Goal: Use online tool/utility: Utilize a website feature to perform a specific function

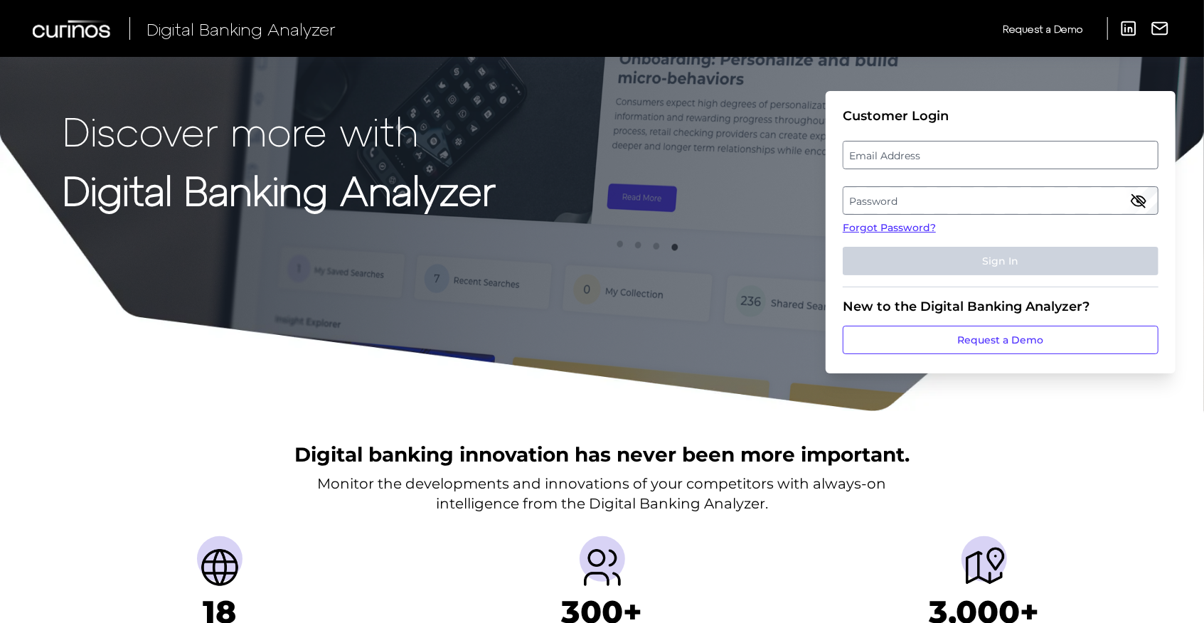
click at [948, 159] on label "Email Address" at bounding box center [1001, 155] width 314 height 26
click at [948, 159] on input "email" at bounding box center [1001, 155] width 316 height 28
type input "[EMAIL_ADDRESS][DOMAIN_NAME]"
click at [937, 201] on label "Password" at bounding box center [1001, 201] width 314 height 26
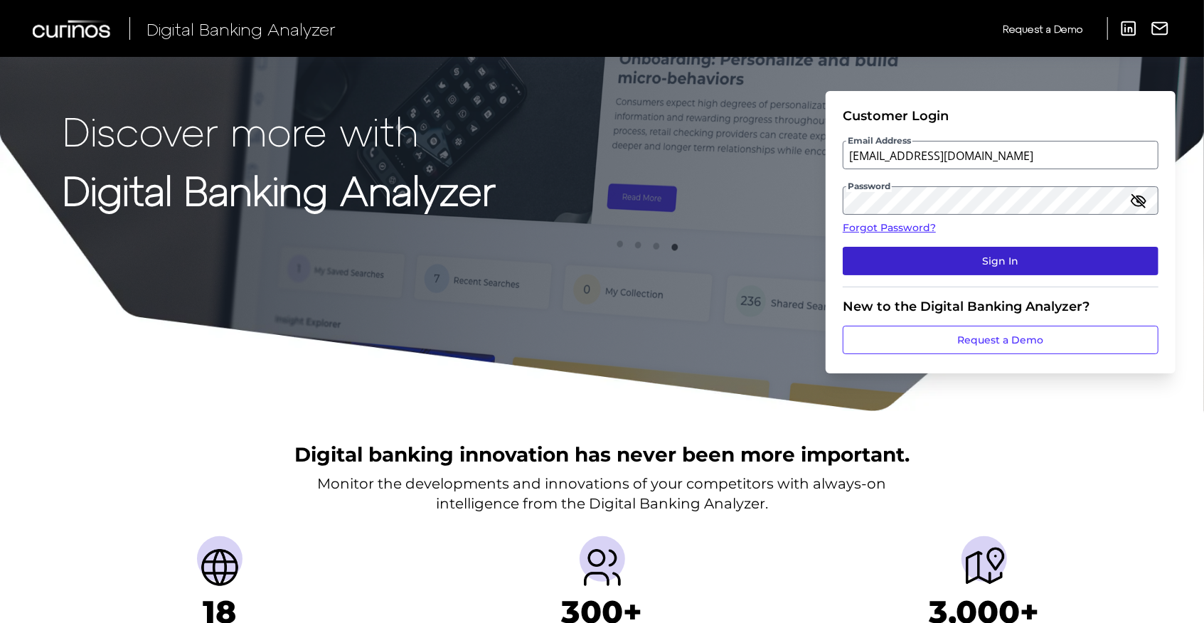
click at [958, 262] on button "Sign In" at bounding box center [1001, 261] width 316 height 28
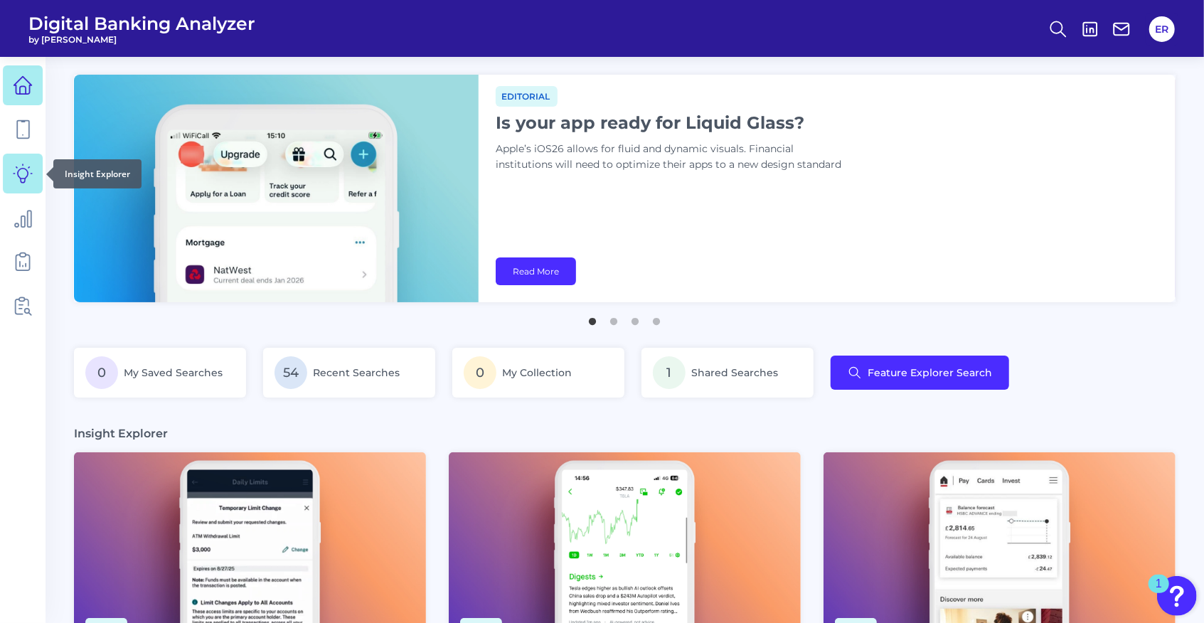
click at [16, 175] on icon at bounding box center [23, 174] width 20 height 20
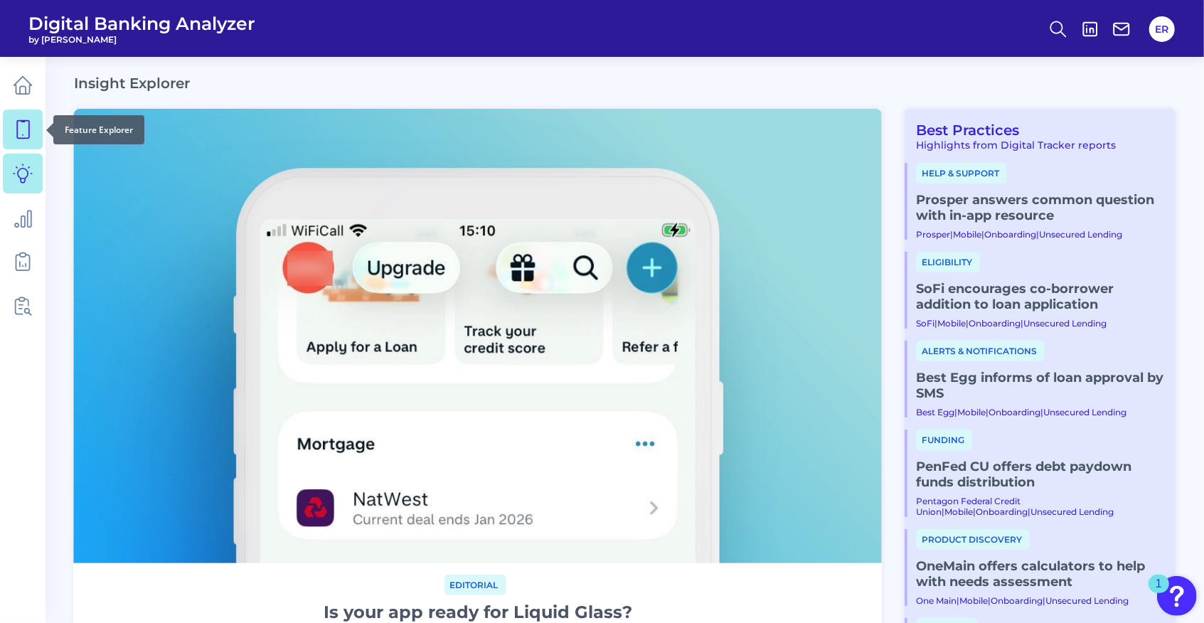
click at [24, 123] on icon at bounding box center [23, 130] width 20 height 20
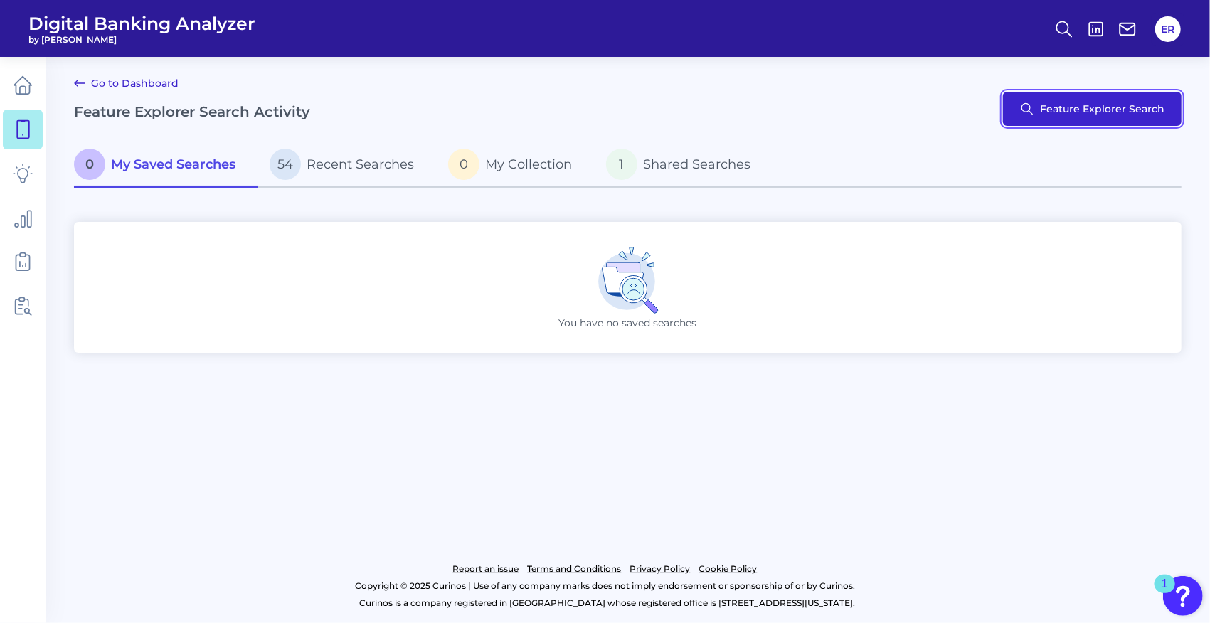
click at [1112, 110] on button "Feature Explorer Search" at bounding box center [1092, 109] width 179 height 34
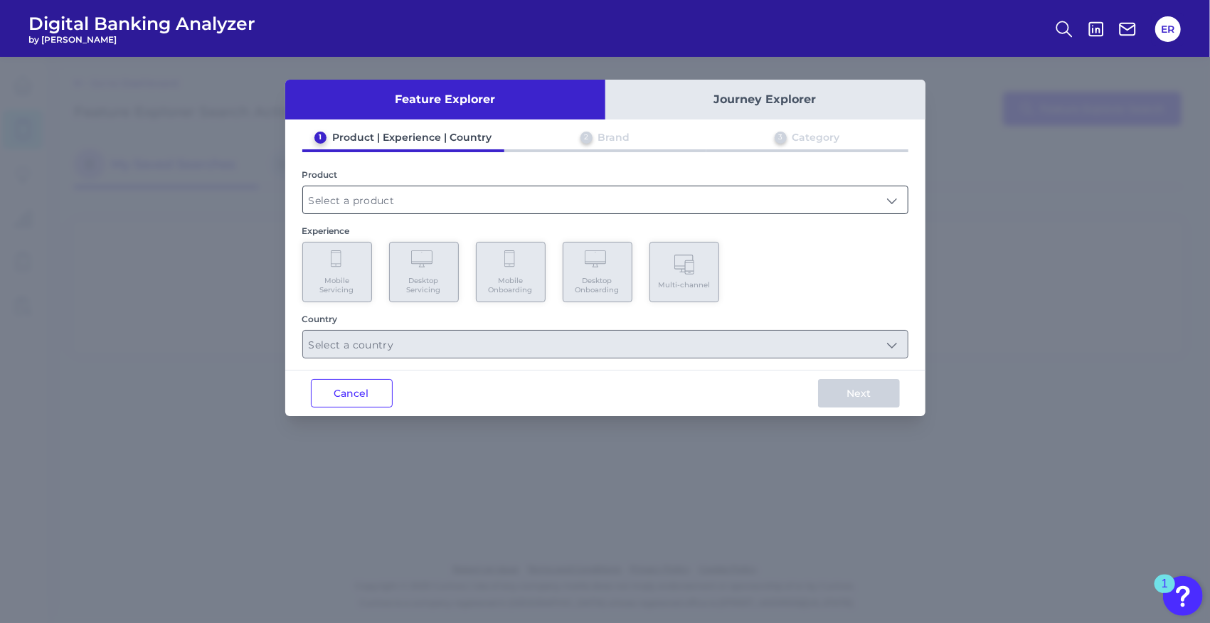
click at [485, 201] on input "text" at bounding box center [605, 199] width 605 height 27
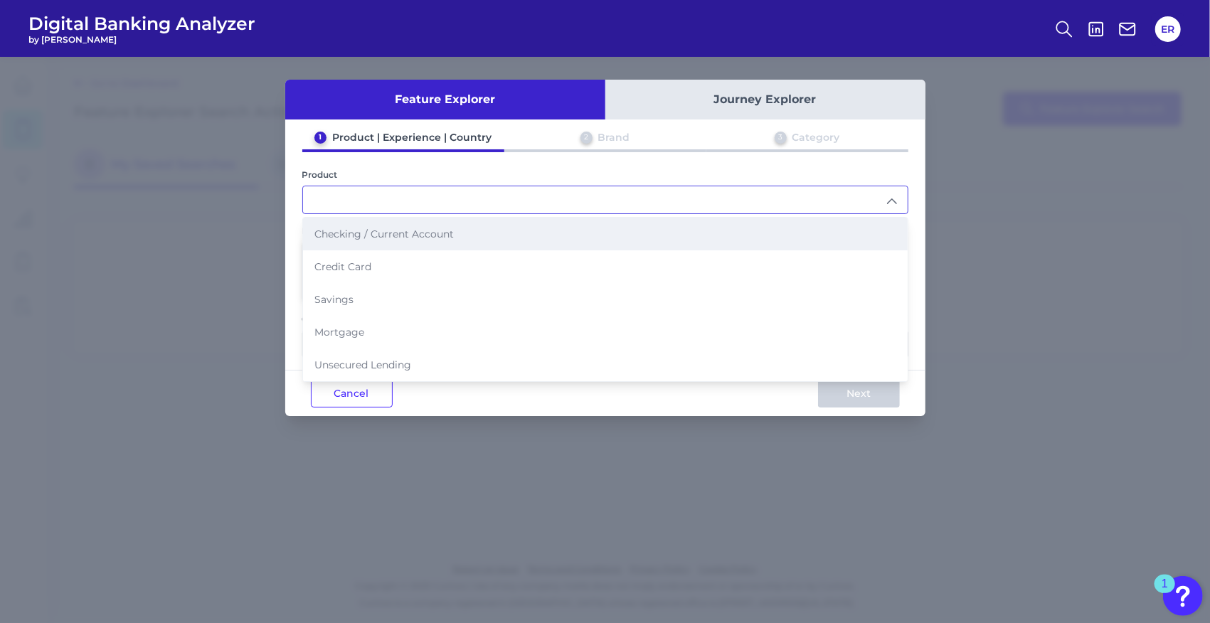
click at [447, 236] on span "Checking / Current Account" at bounding box center [383, 234] width 139 height 13
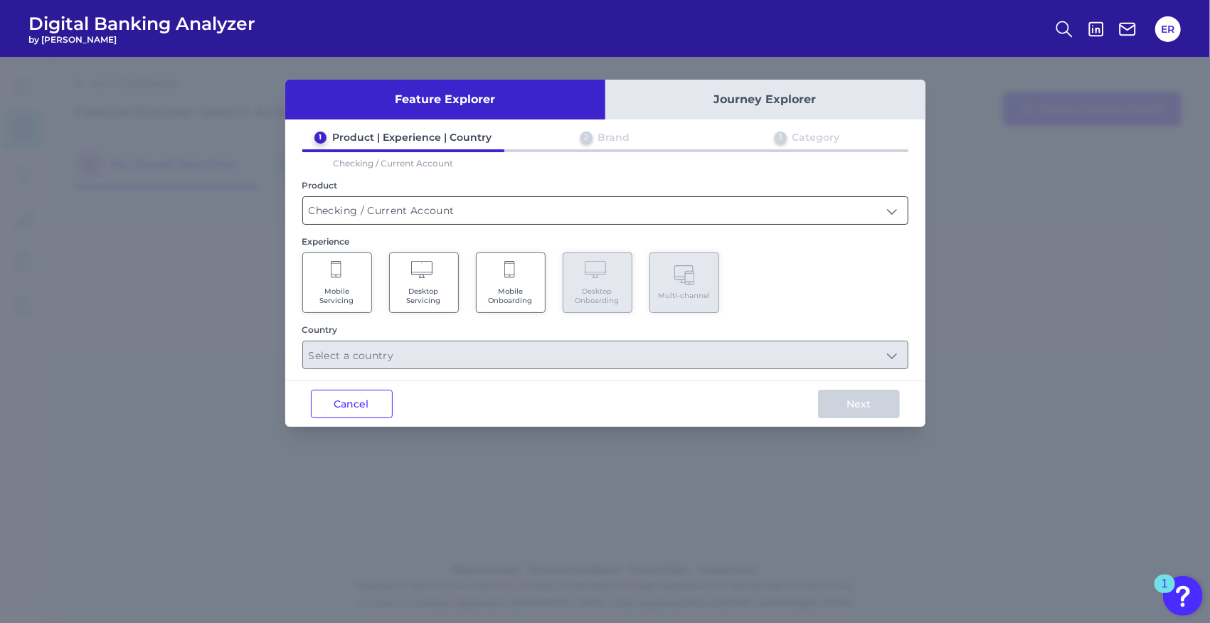
click at [485, 206] on input "Checking / Current Account" at bounding box center [605, 210] width 605 height 27
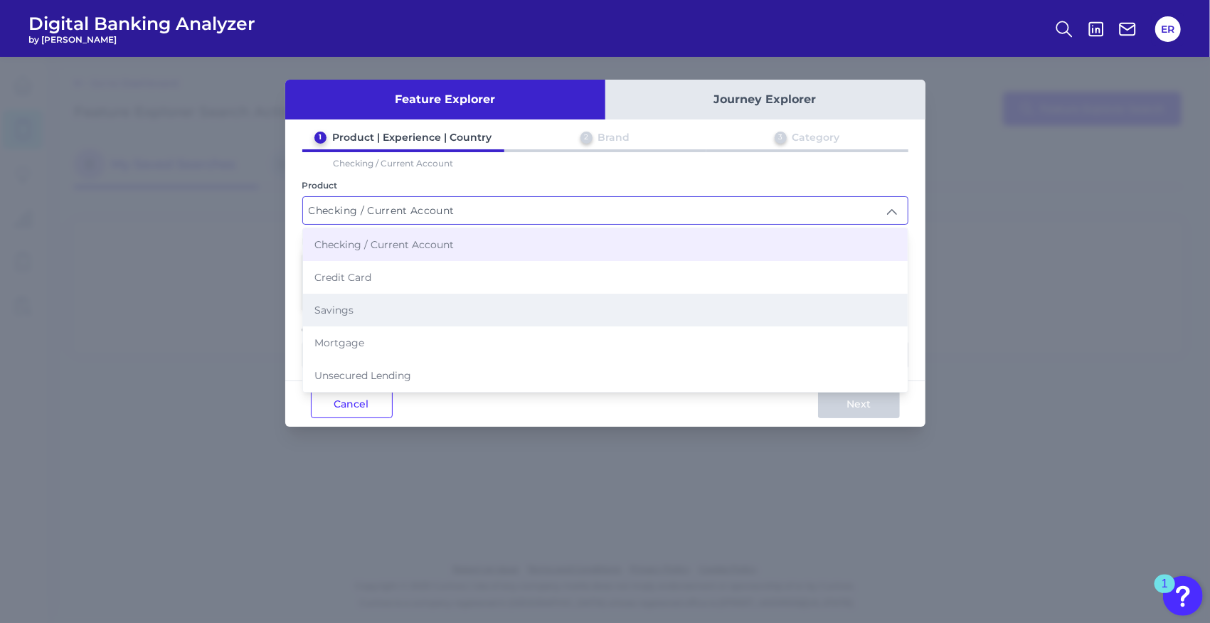
click at [366, 299] on li "Savings" at bounding box center [605, 310] width 605 height 33
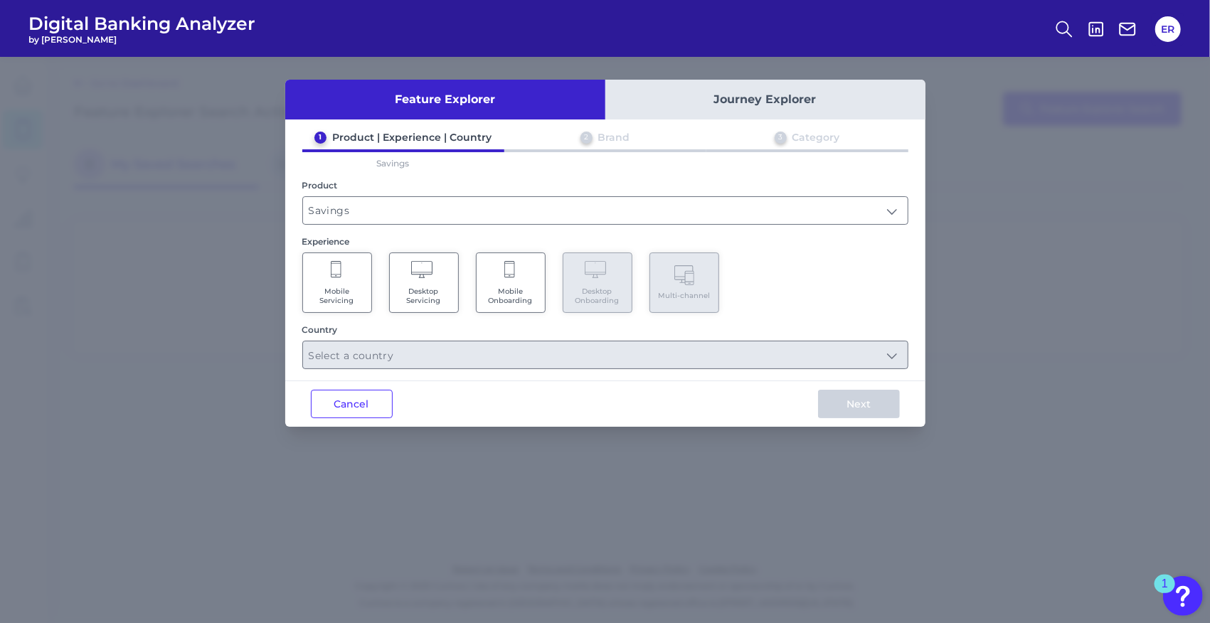
click at [519, 292] on span "Mobile Onboarding" at bounding box center [511, 296] width 54 height 18
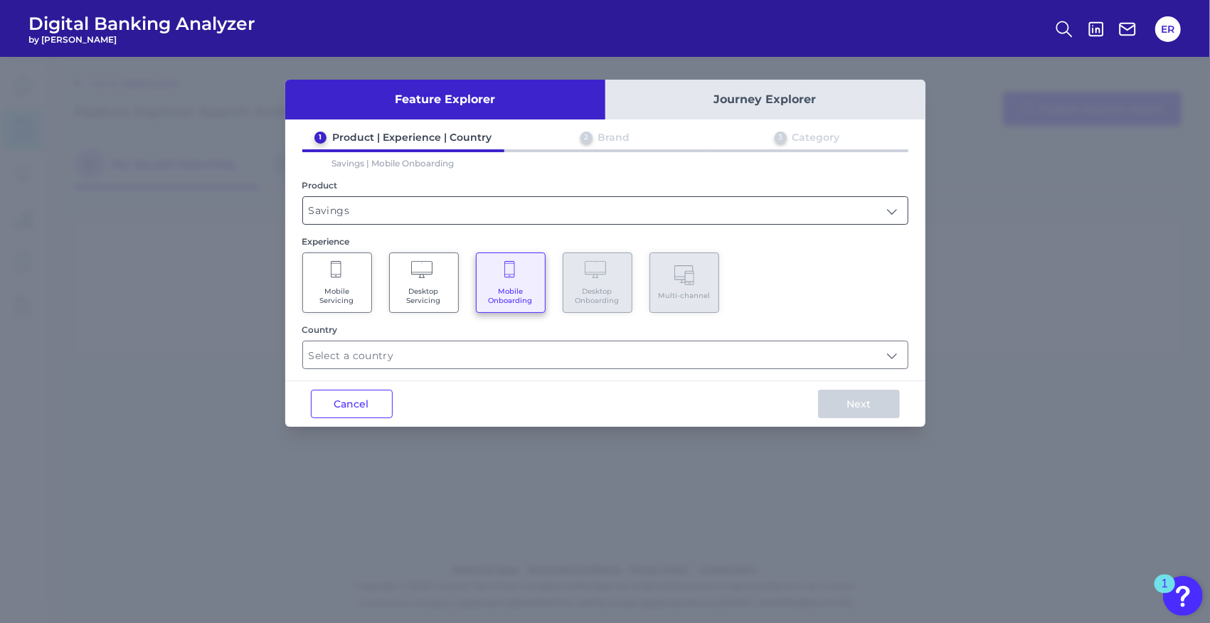
click at [501, 216] on input "Savings" at bounding box center [605, 210] width 605 height 27
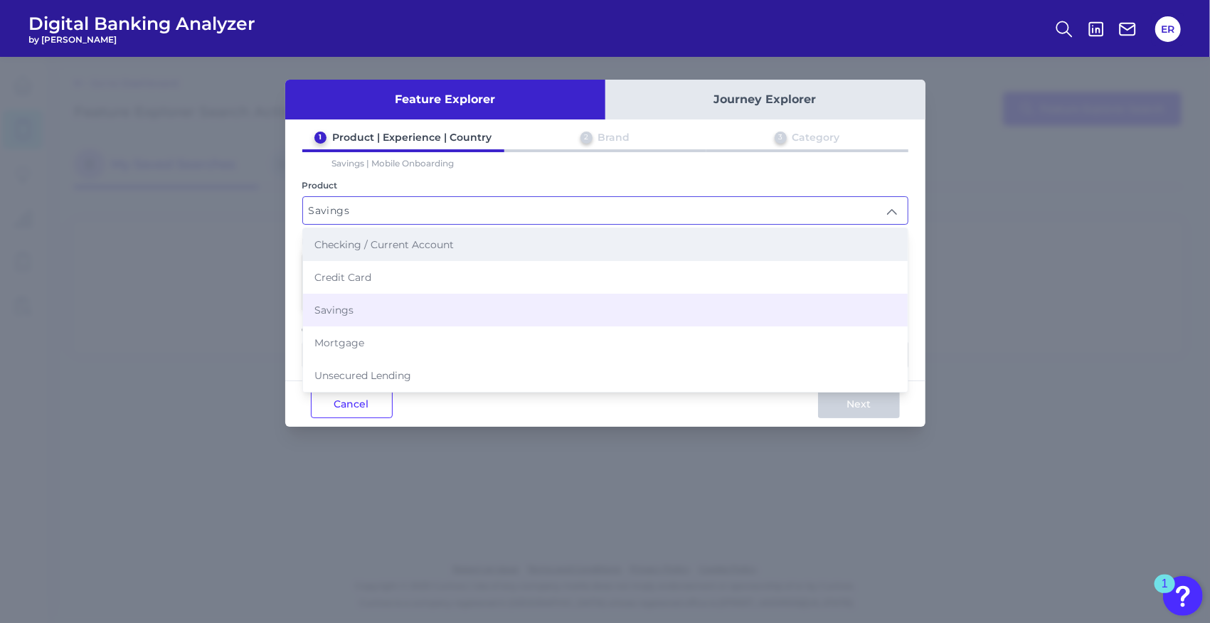
click at [491, 238] on li "Checking / Current Account" at bounding box center [605, 244] width 605 height 33
type input "Checking / Current Account"
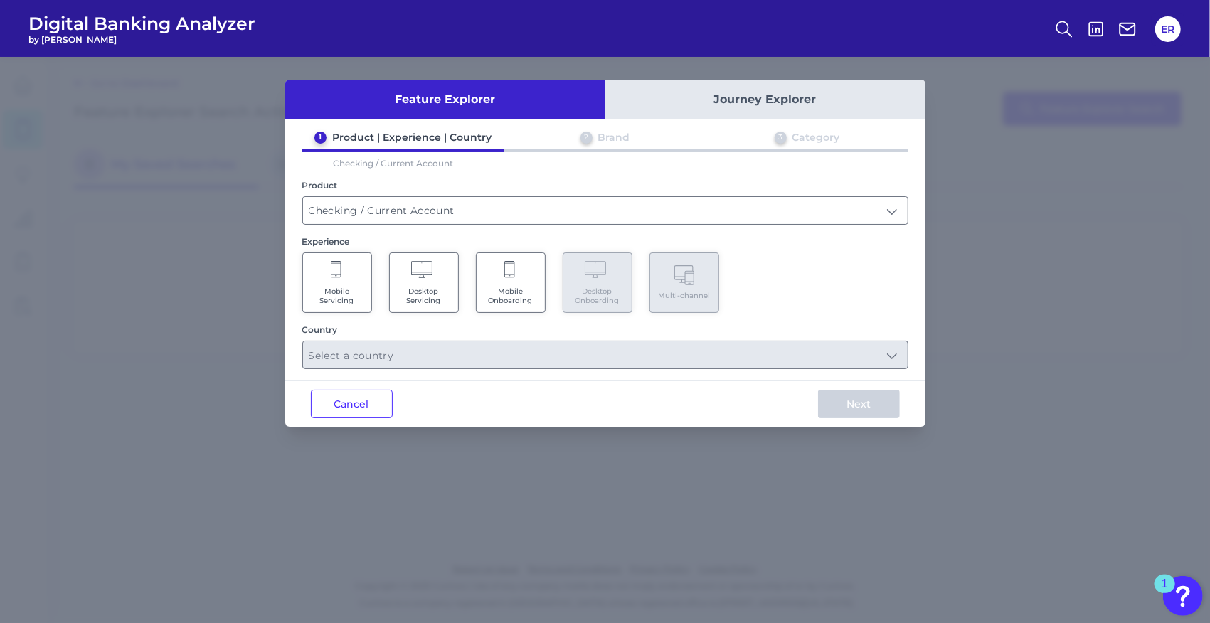
click at [495, 287] on span "Mobile Onboarding" at bounding box center [511, 296] width 54 height 18
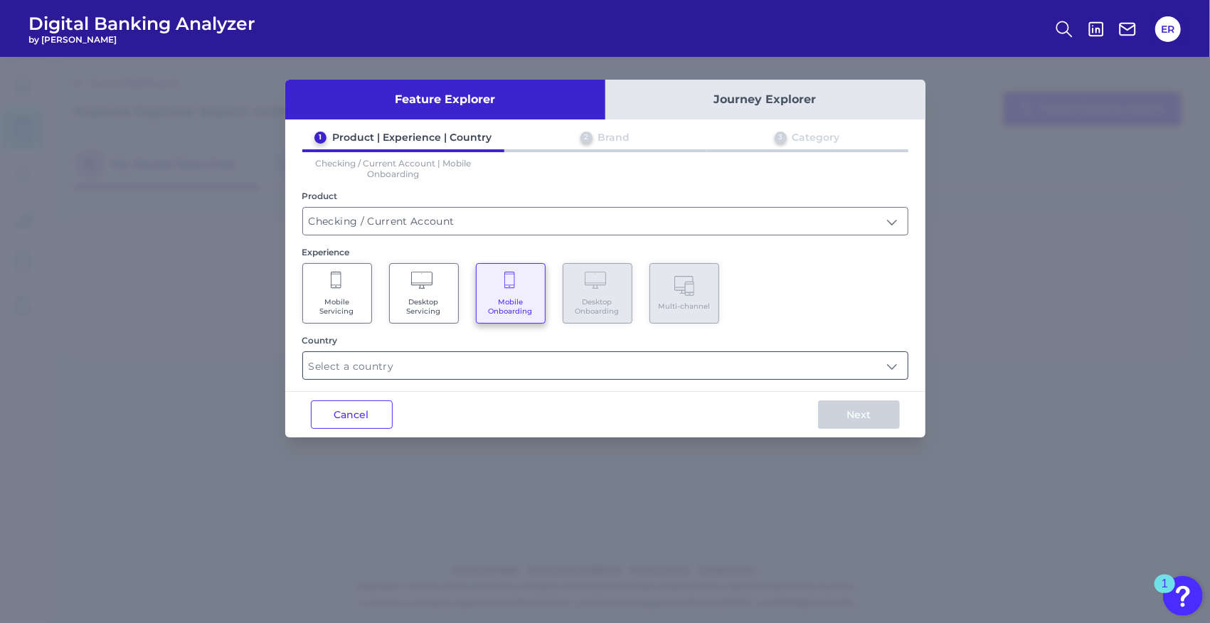
click at [454, 361] on input "text" at bounding box center [605, 365] width 605 height 27
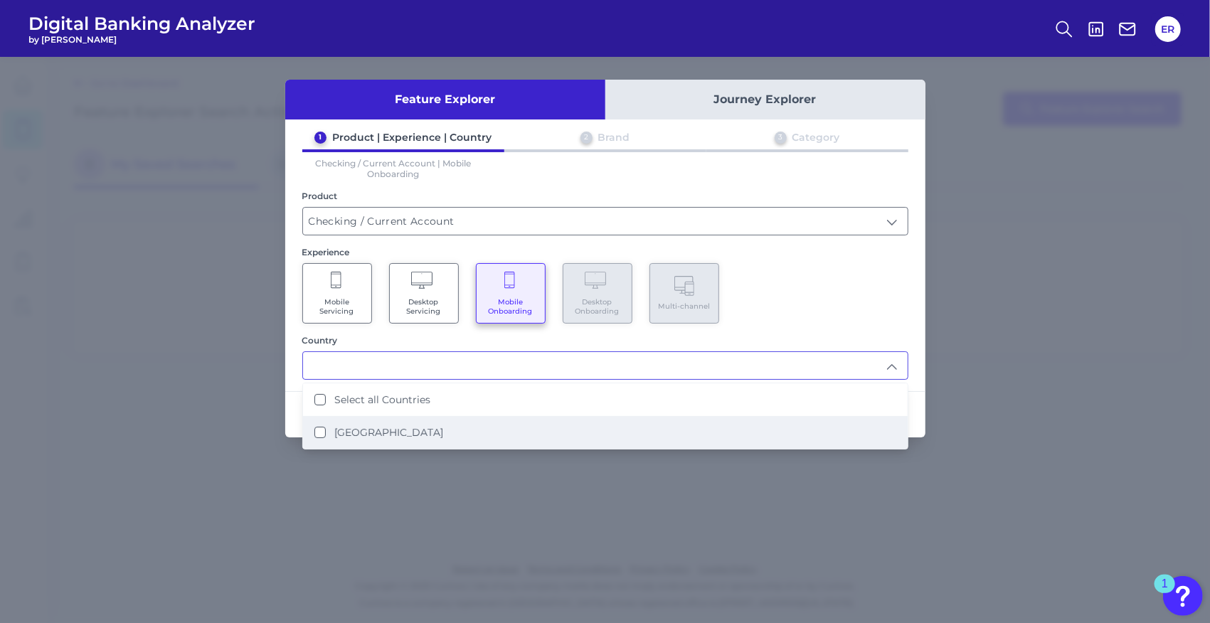
click at [349, 427] on label "[GEOGRAPHIC_DATA]" at bounding box center [388, 432] width 109 height 13
type input "Select all Countries"
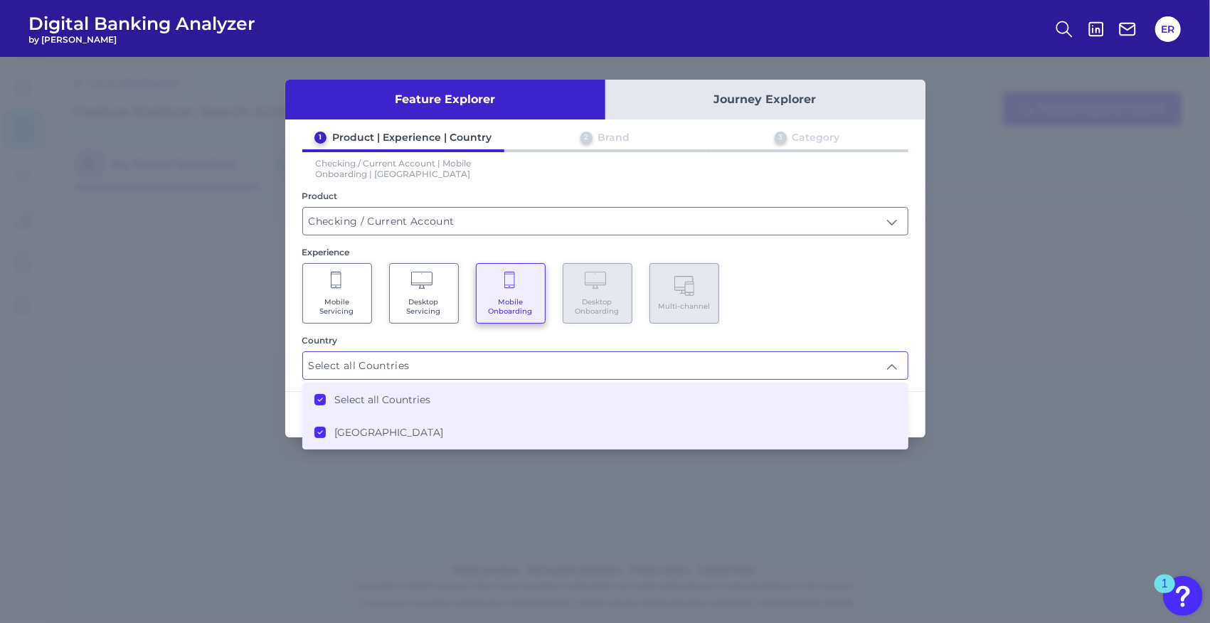
click at [758, 324] on div "1 Product | Experience | Country 2 Brand 3 Category Checking / Current Account …" at bounding box center [605, 255] width 640 height 249
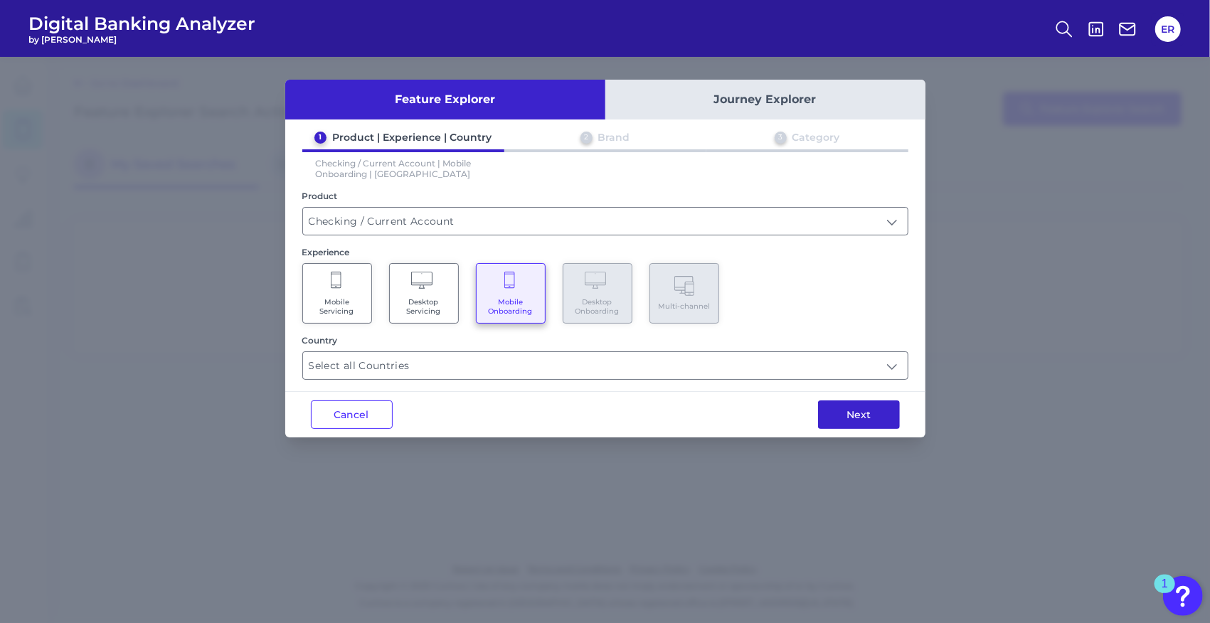
click at [846, 412] on button "Next" at bounding box center [859, 415] width 82 height 28
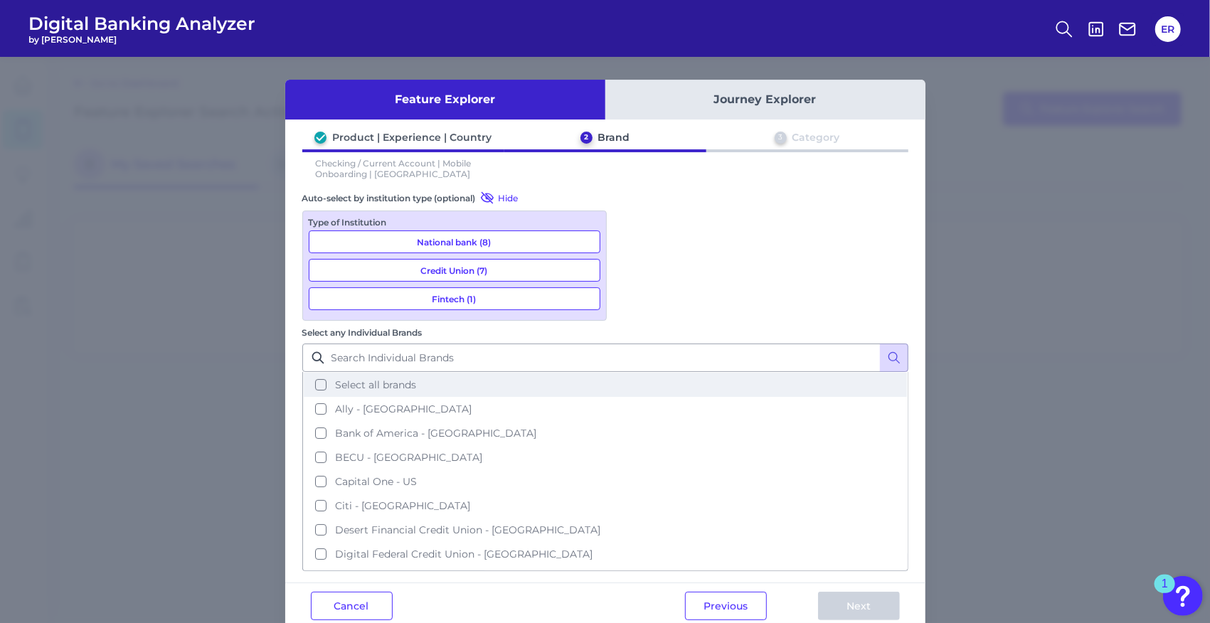
click at [416, 378] on span "Select all brands" at bounding box center [375, 384] width 81 height 13
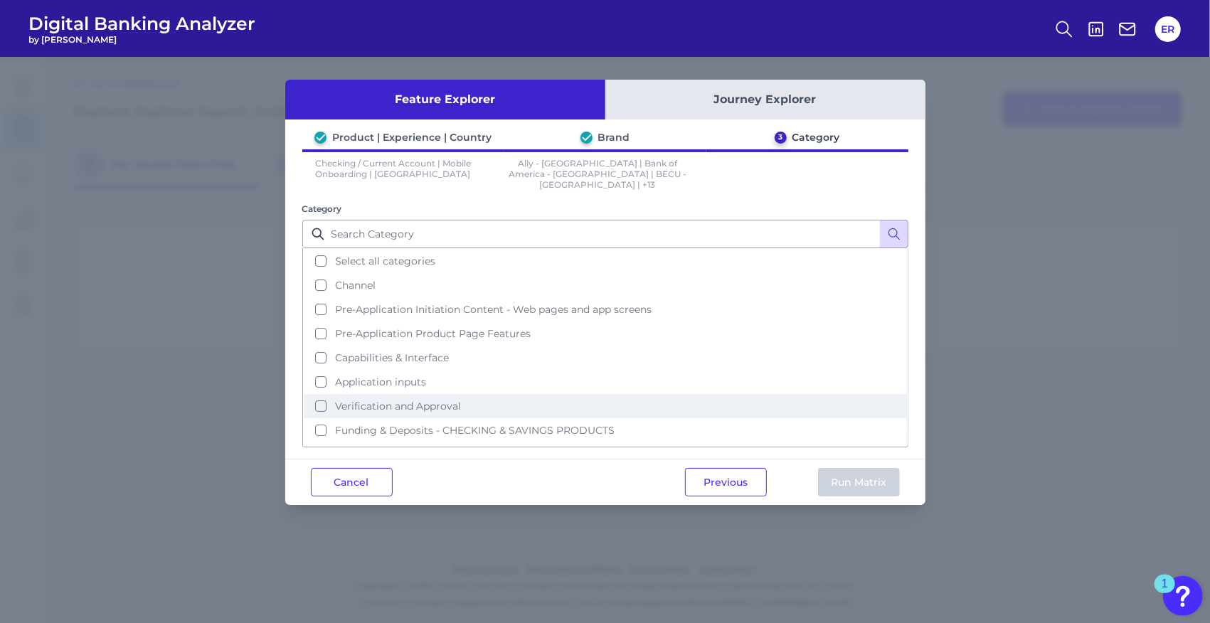
click at [404, 400] on span "Verification and Approval" at bounding box center [398, 406] width 126 height 13
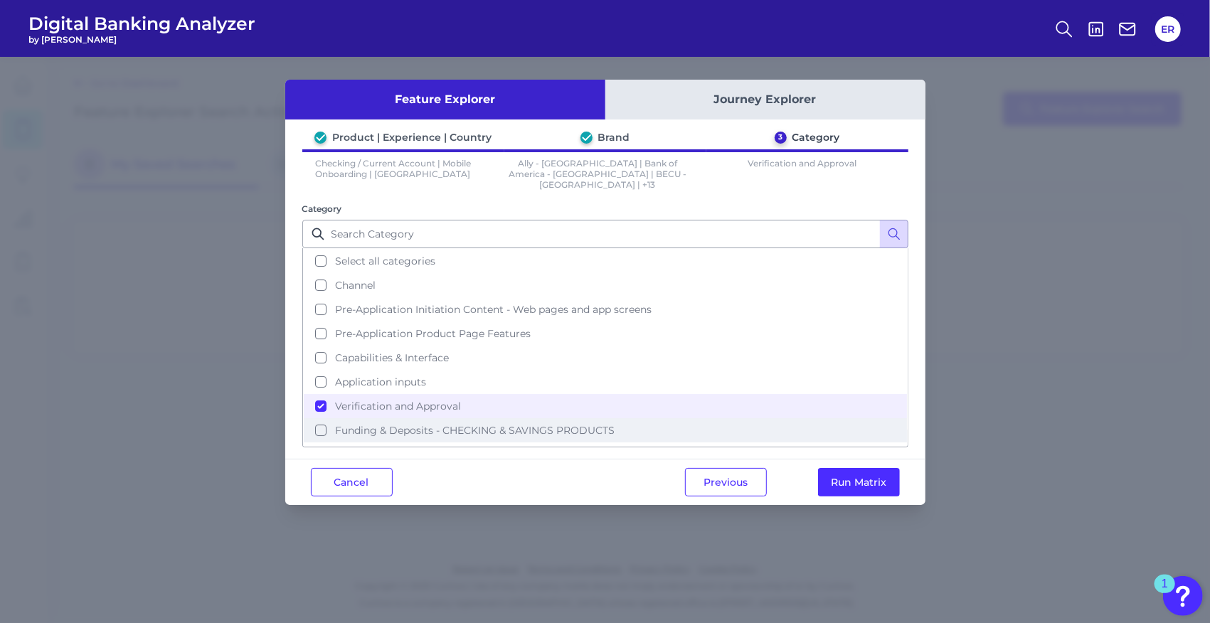
scroll to position [35, 0]
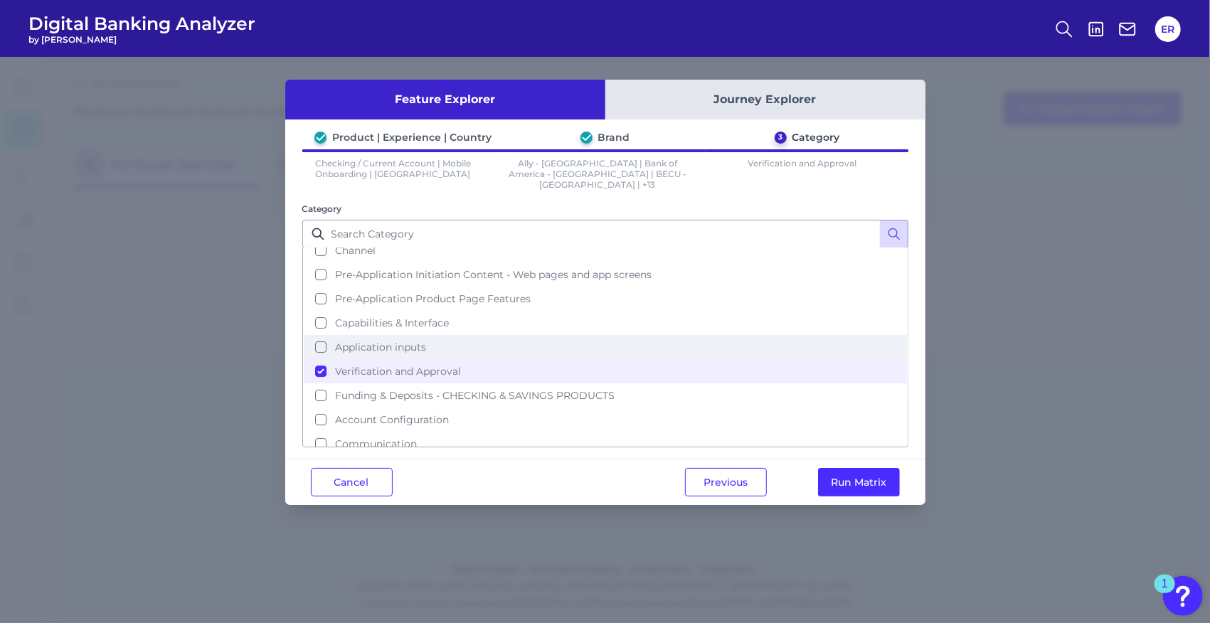
click at [351, 341] on span "Application inputs" at bounding box center [380, 347] width 91 height 13
click at [828, 468] on button "Run Matrix" at bounding box center [859, 482] width 82 height 28
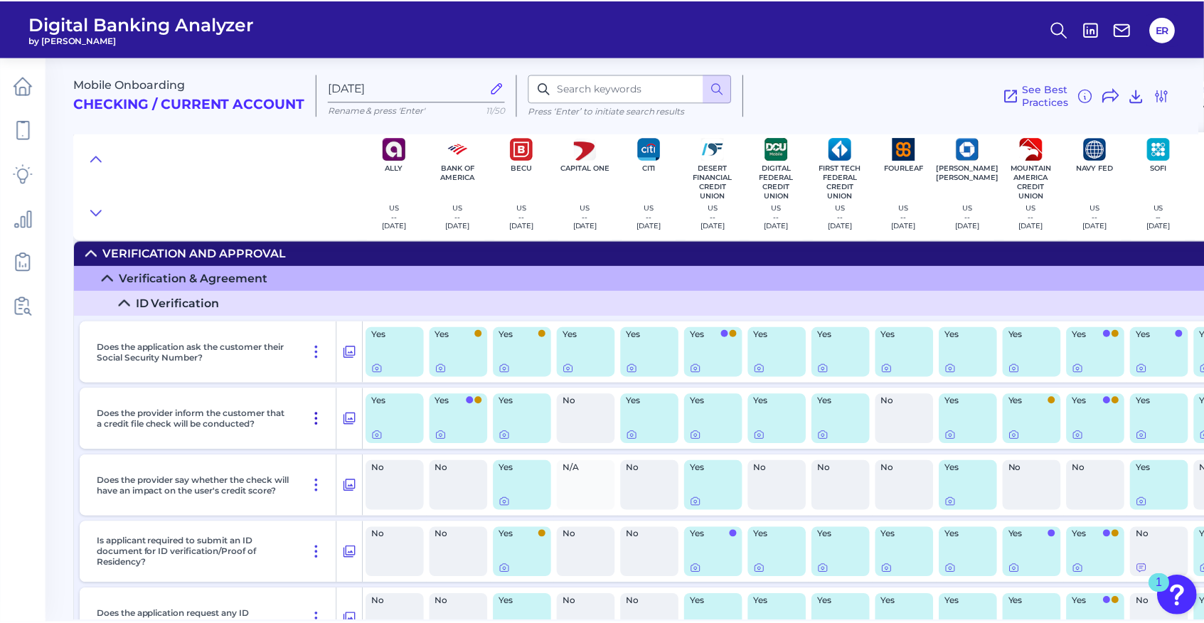
scroll to position [1185, 0]
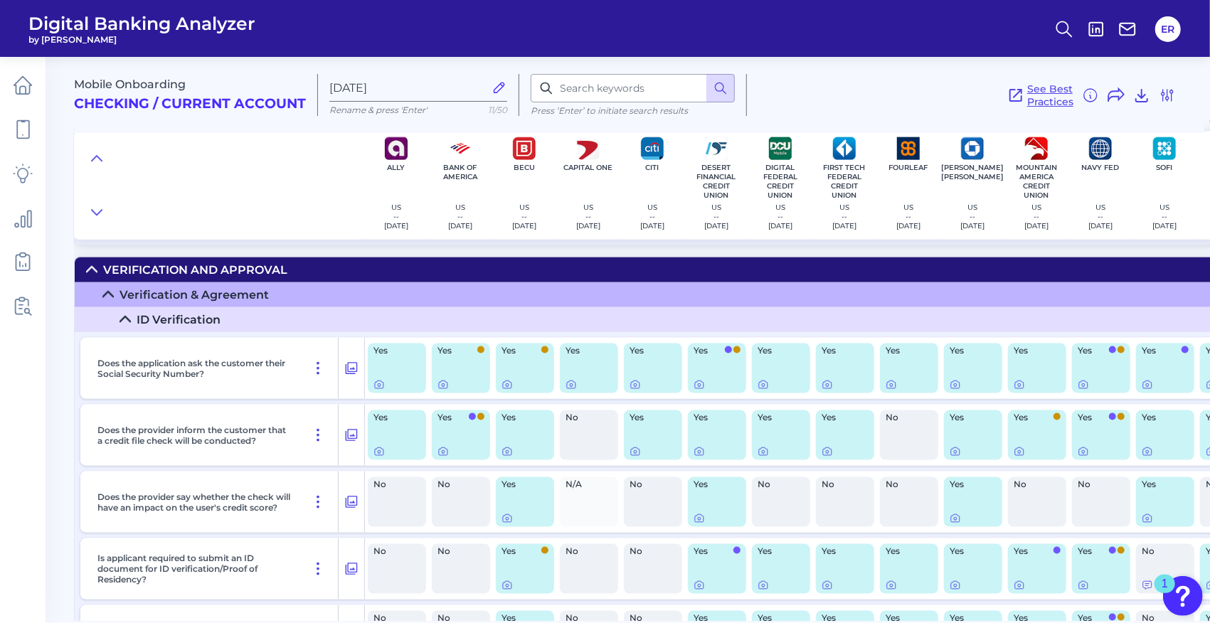
click at [1041, 90] on span "See Best Practices" at bounding box center [1050, 96] width 46 height 26
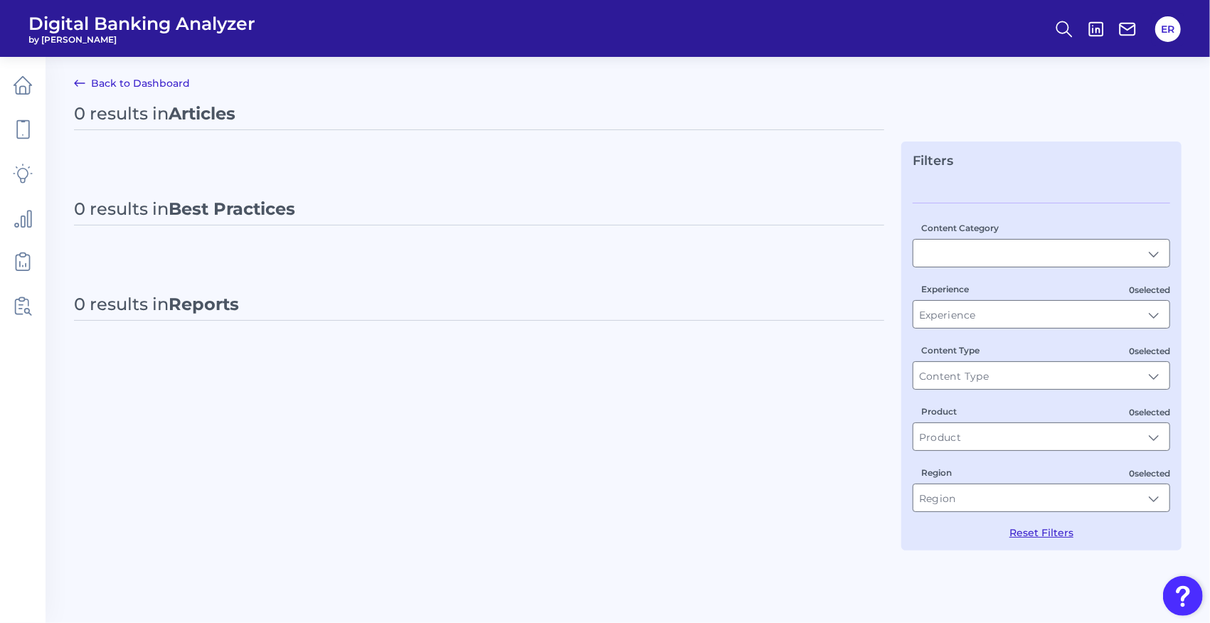
type input "Best Practices"
type input "Checking / Current Account"
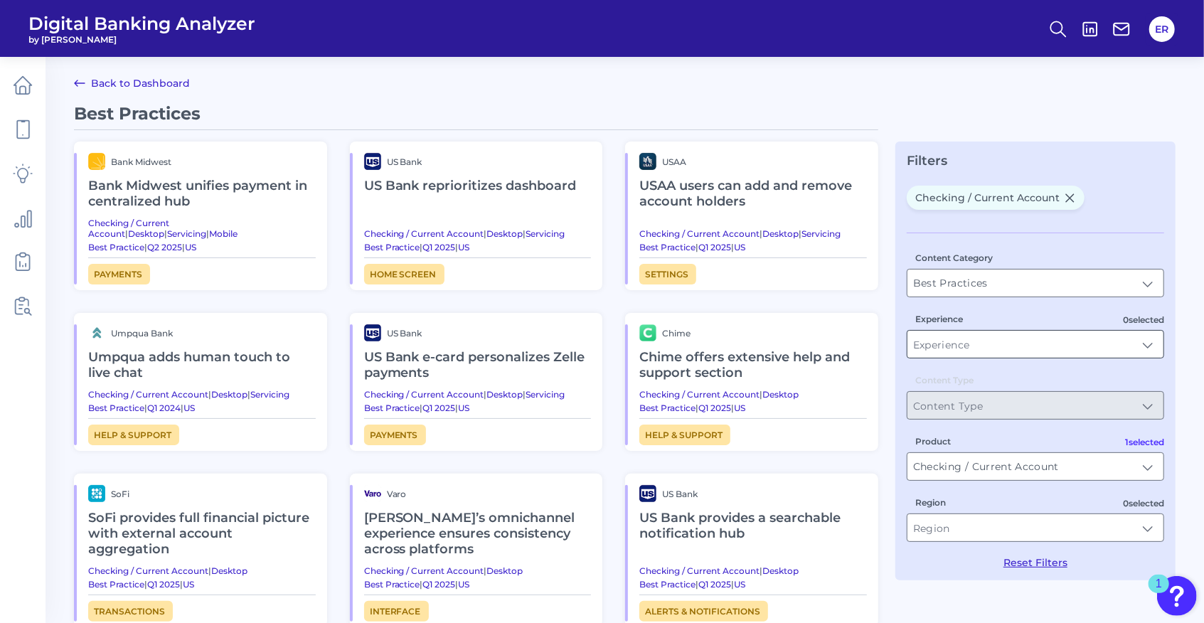
click at [966, 349] on input "Experience" at bounding box center [1036, 344] width 256 height 27
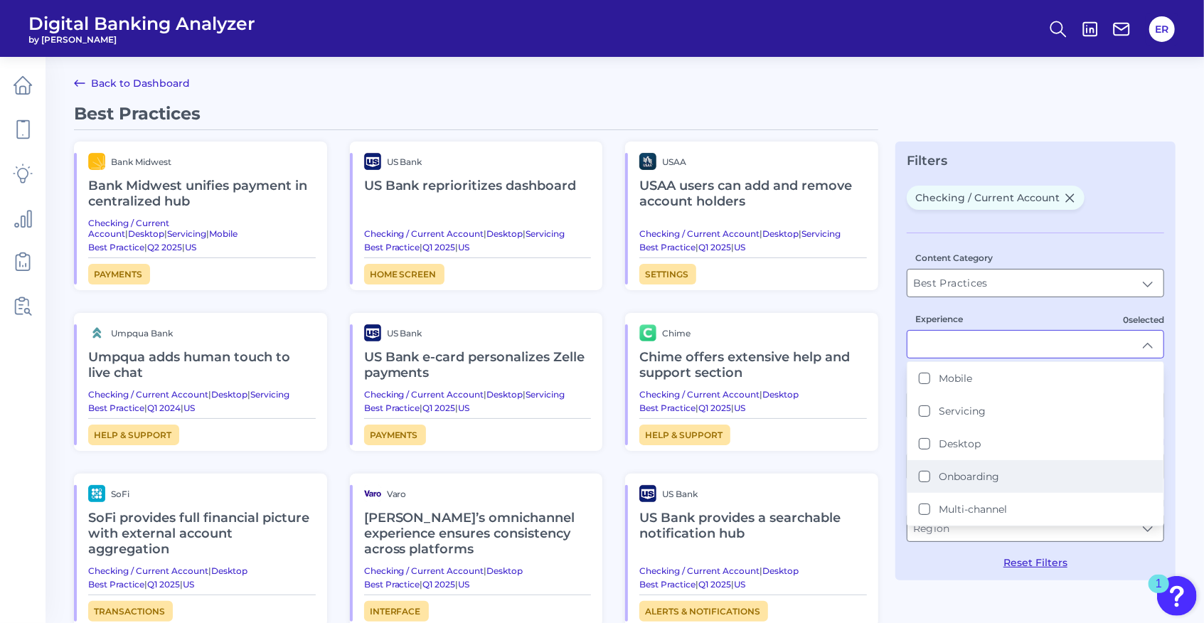
click at [954, 474] on label "Onboarding" at bounding box center [969, 476] width 60 height 13
type input "Onboarding"
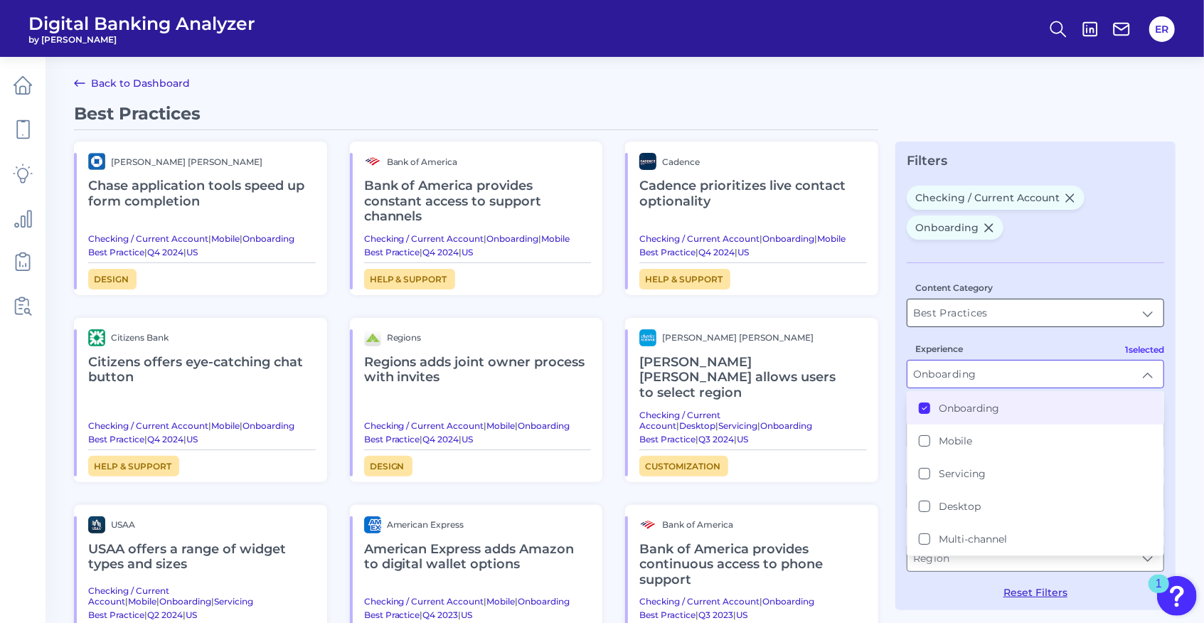
click at [985, 312] on input "Best Practices" at bounding box center [1036, 312] width 256 height 27
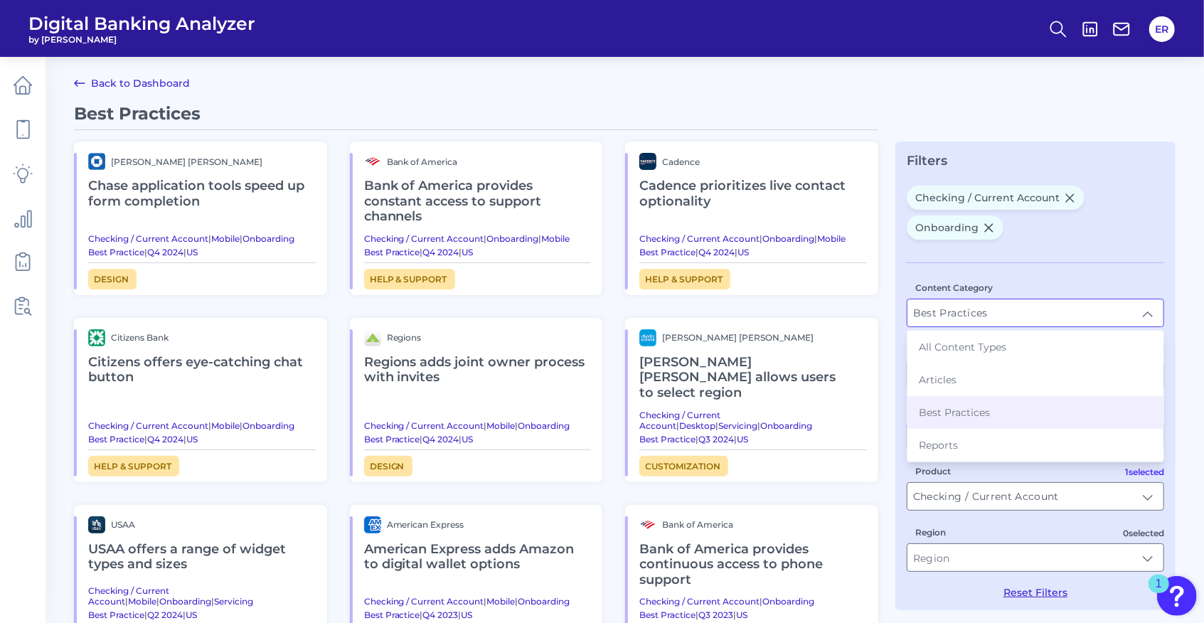
click at [1055, 265] on div "Content Category Best Practices Best Practices All Content Types Articles Best …" at bounding box center [1036, 430] width 258 height 336
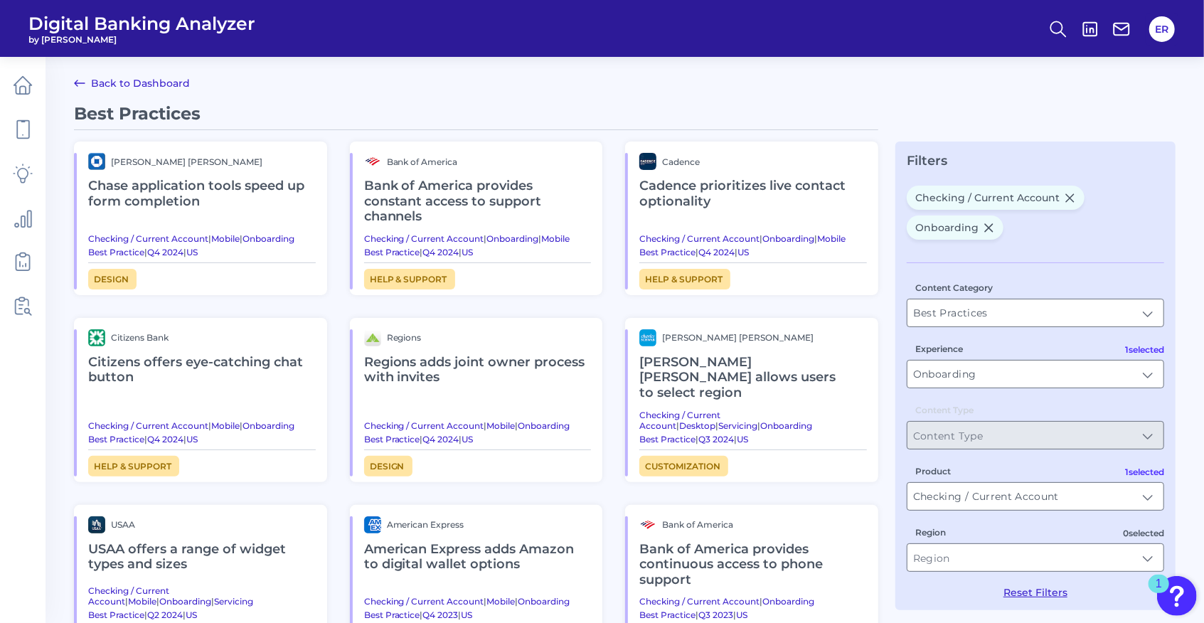
click at [92, 84] on link "Back to Dashboard" at bounding box center [132, 83] width 116 height 17
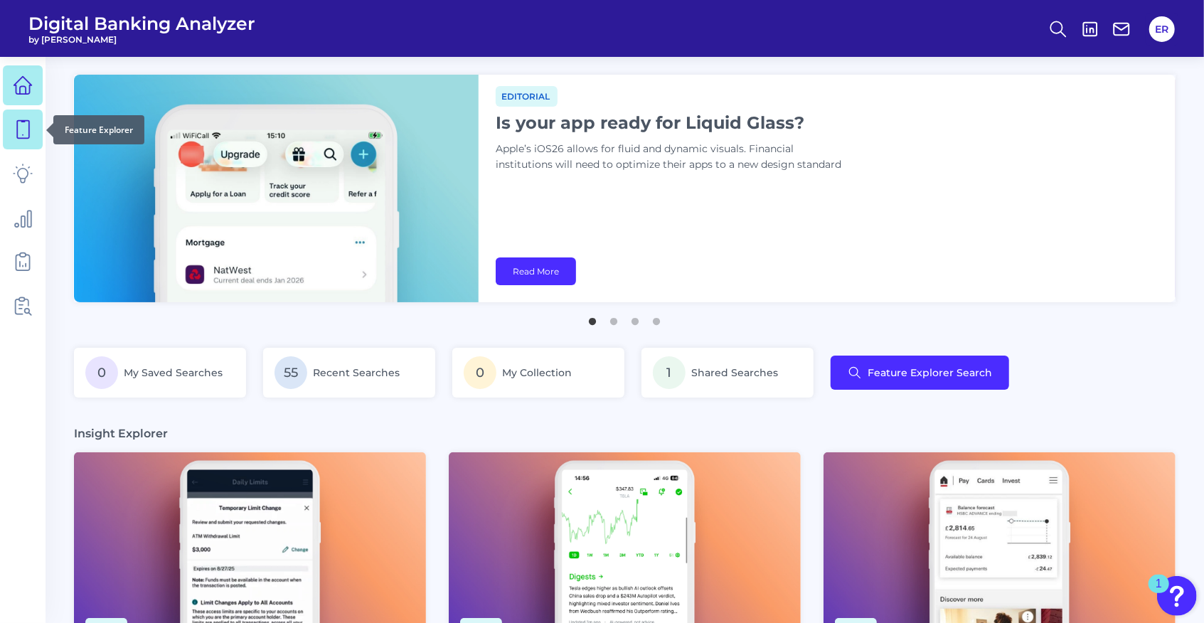
click at [27, 134] on icon at bounding box center [23, 130] width 20 height 20
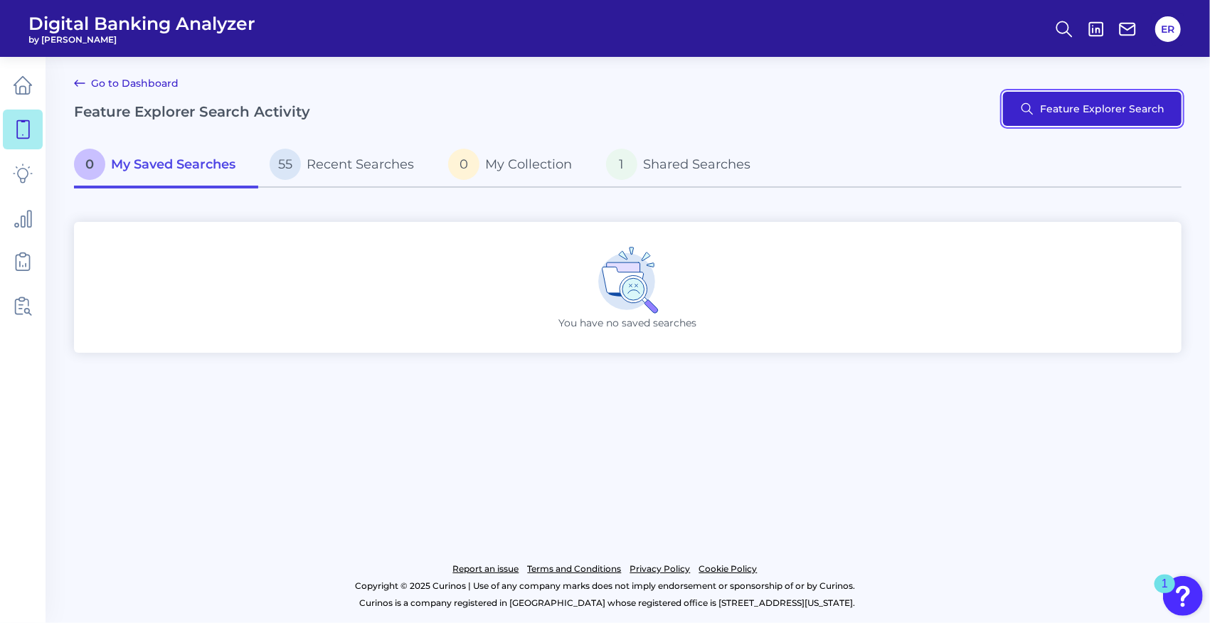
click at [1070, 103] on button "Feature Explorer Search" at bounding box center [1092, 109] width 179 height 34
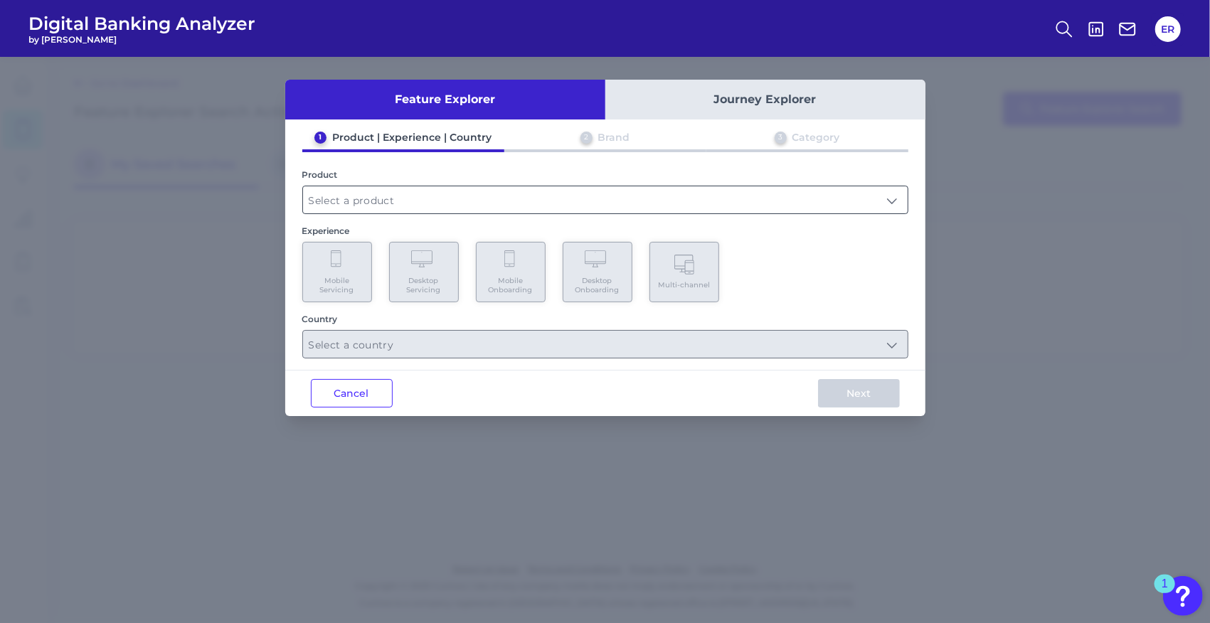
click at [400, 193] on input "text" at bounding box center [605, 199] width 605 height 27
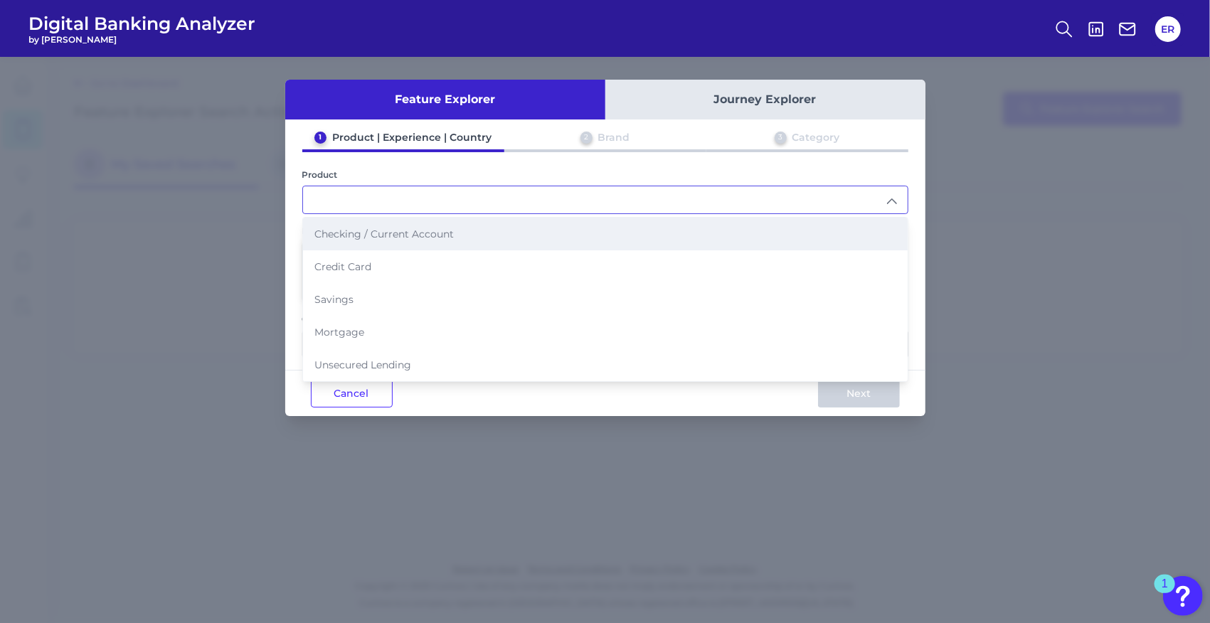
click at [370, 236] on span "Checking / Current Account" at bounding box center [383, 234] width 139 height 13
type input "Checking / Current Account"
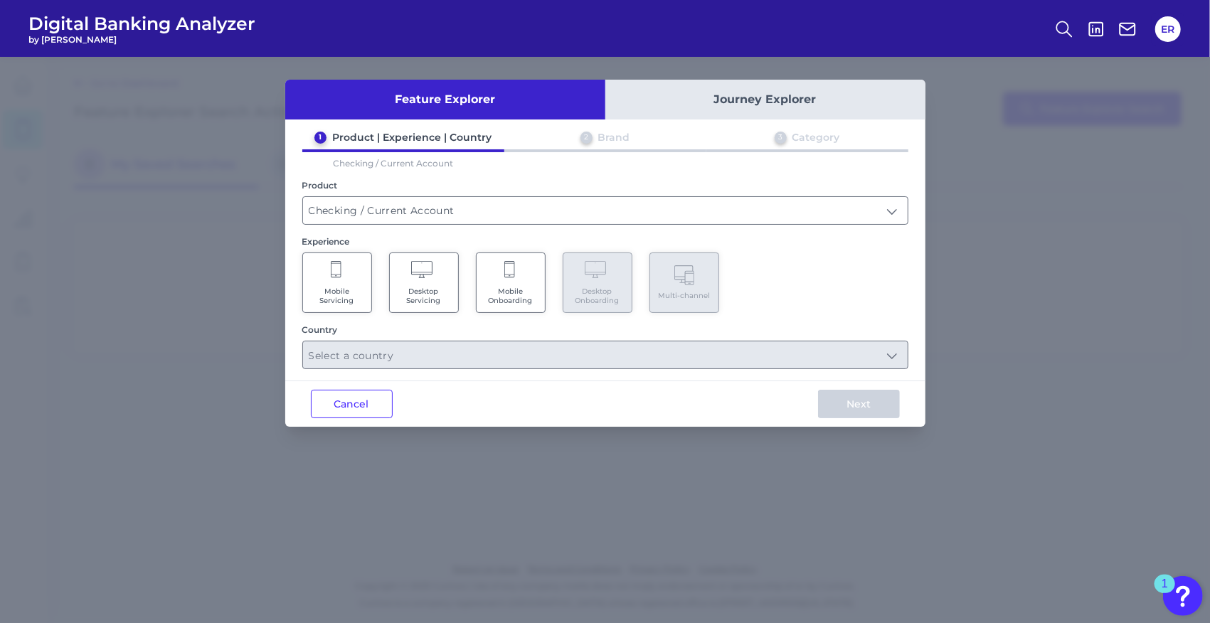
click at [506, 277] on icon at bounding box center [510, 271] width 13 height 20
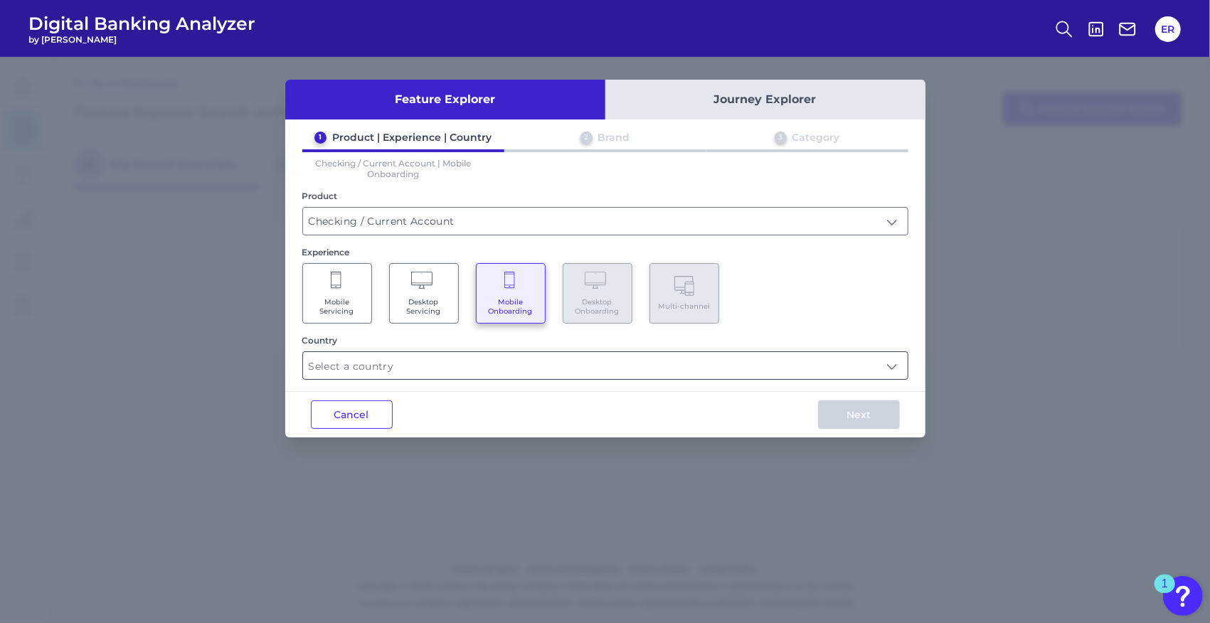
click at [414, 368] on input "text" at bounding box center [605, 365] width 605 height 27
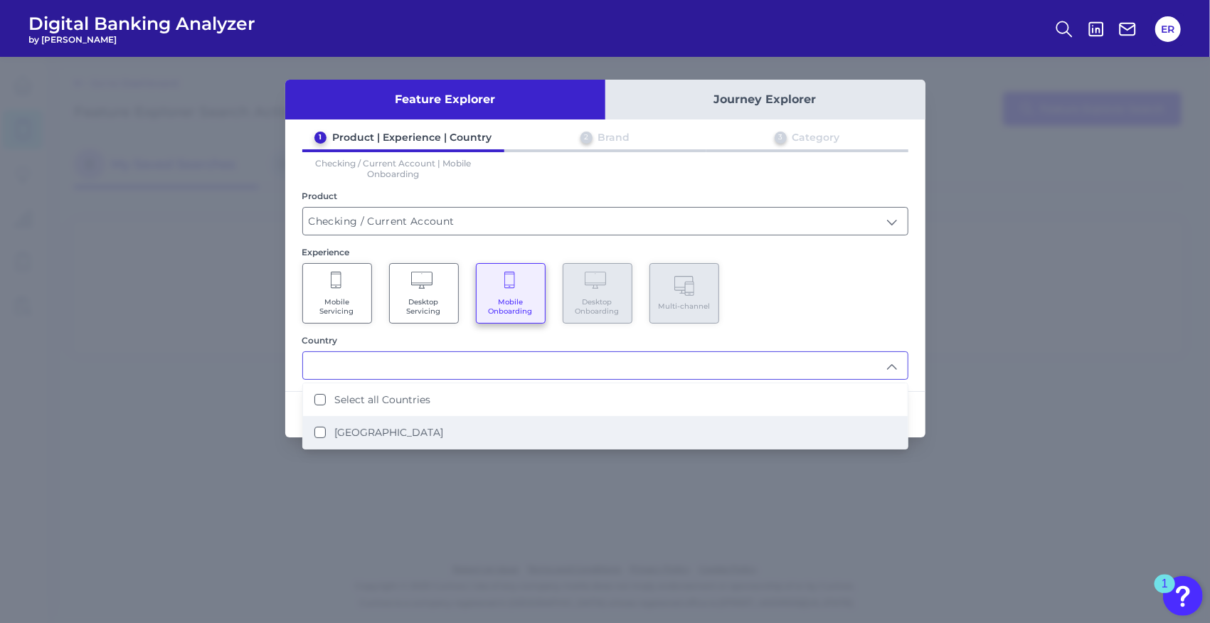
click at [356, 428] on label "[GEOGRAPHIC_DATA]" at bounding box center [388, 432] width 109 height 13
type input "Select all Countries"
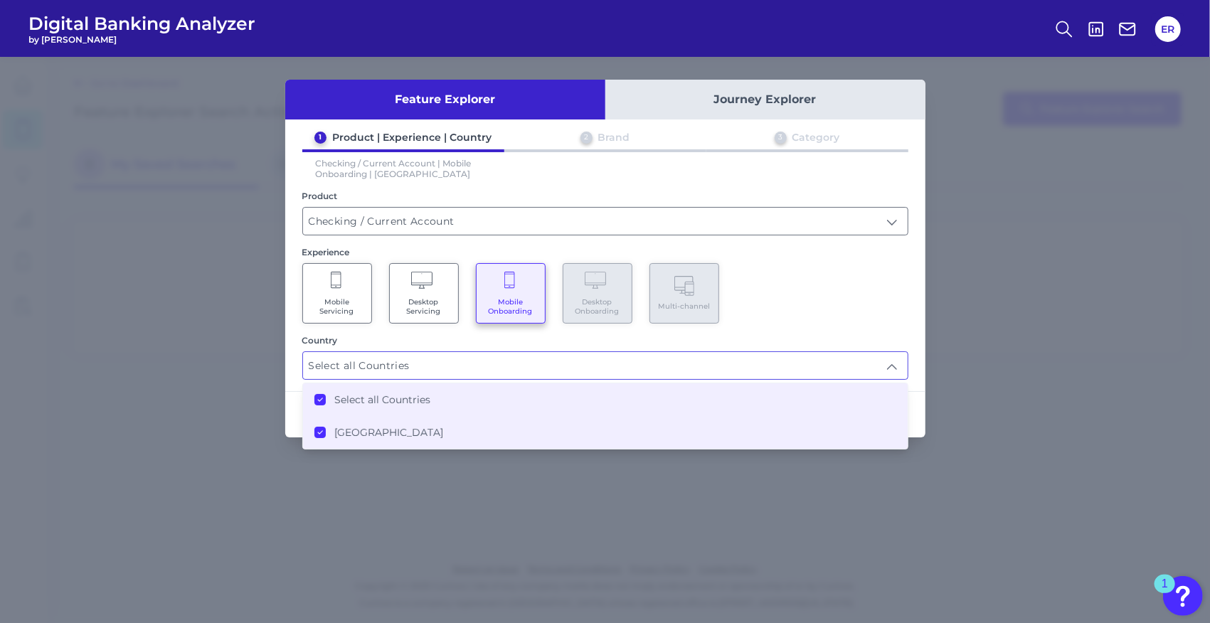
drag, startPoint x: 778, startPoint y: 331, endPoint x: 763, endPoint y: 331, distance: 14.2
click at [778, 331] on div "1 Product | Experience | Country 2 Brand 3 Category Checking / Current Account …" at bounding box center [605, 255] width 640 height 249
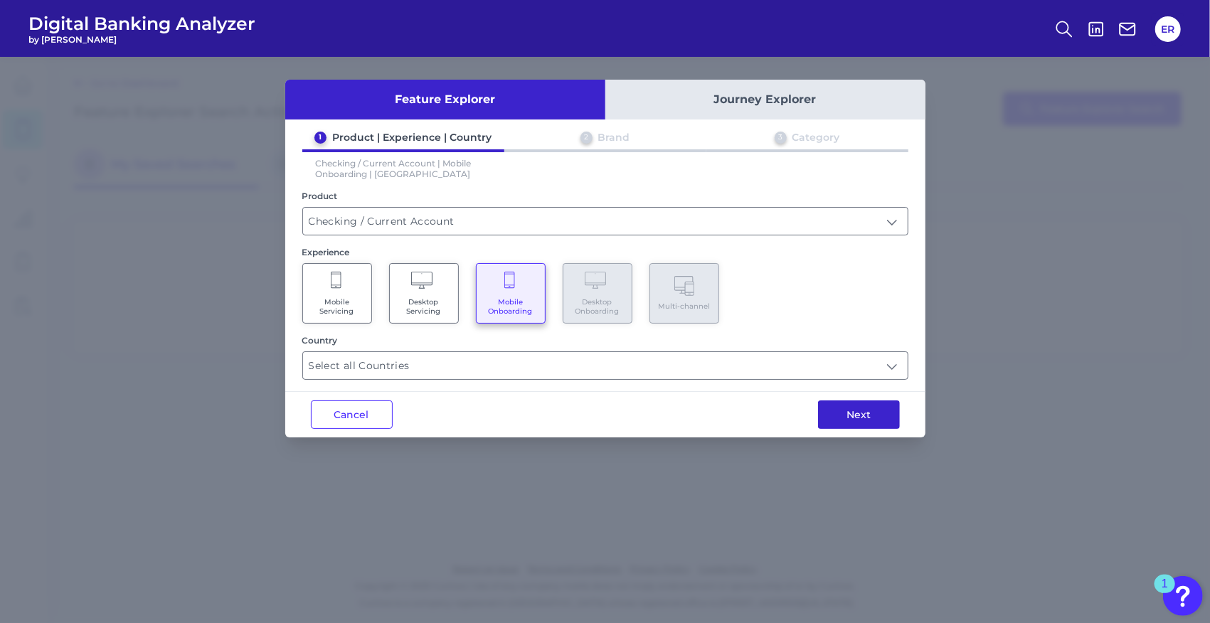
click at [857, 405] on button "Next" at bounding box center [859, 415] width 82 height 28
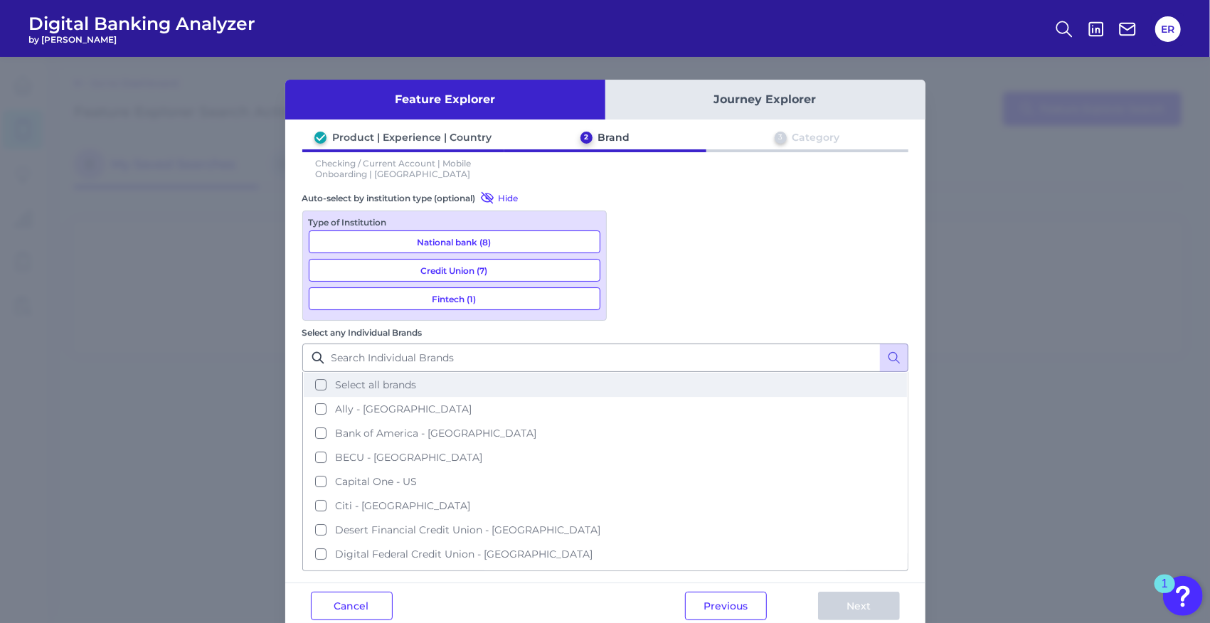
click at [650, 373] on button "Select all brands" at bounding box center [605, 385] width 603 height 24
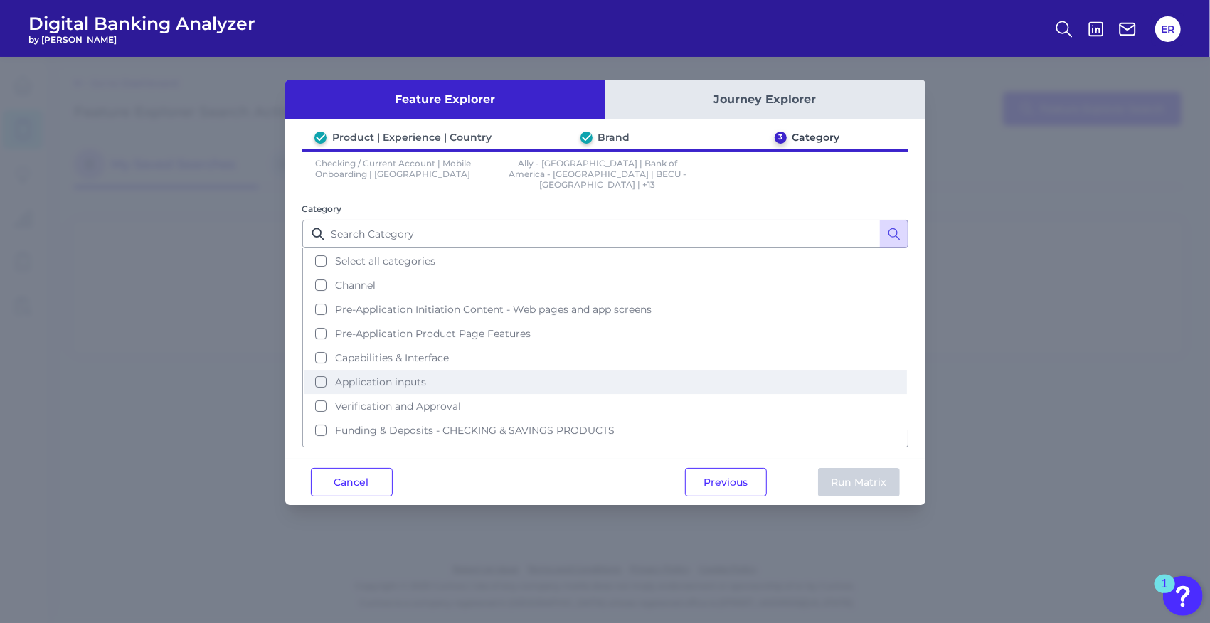
click at [408, 376] on span "Application inputs" at bounding box center [380, 382] width 91 height 13
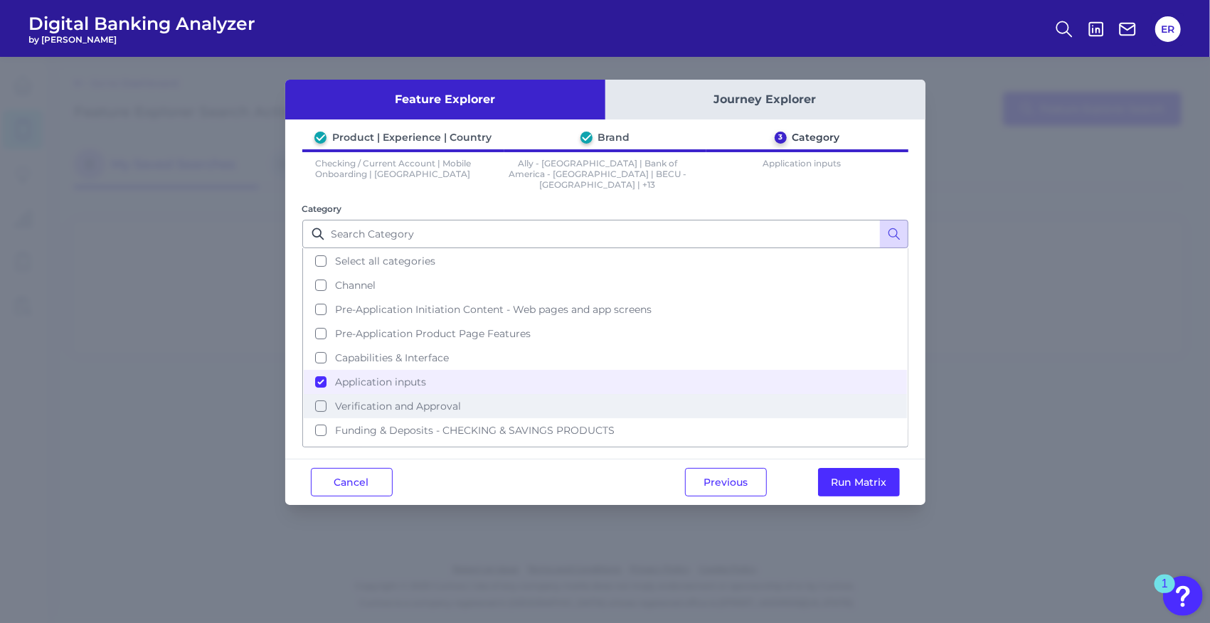
click at [397, 400] on span "Verification and Approval" at bounding box center [398, 406] width 126 height 13
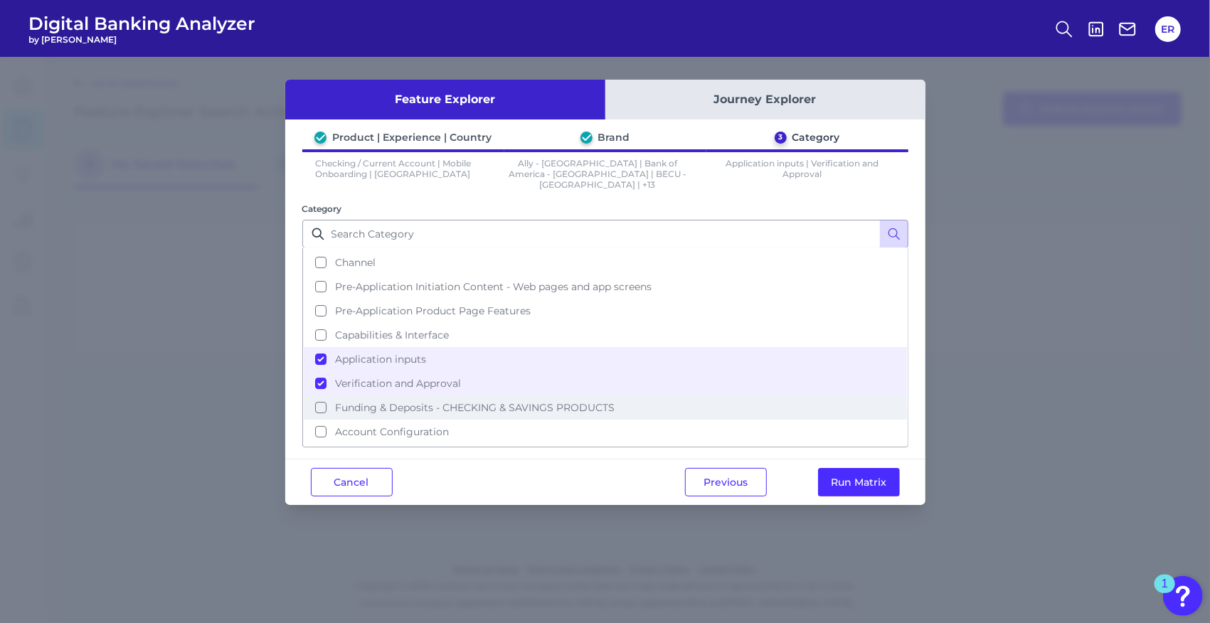
scroll to position [35, 0]
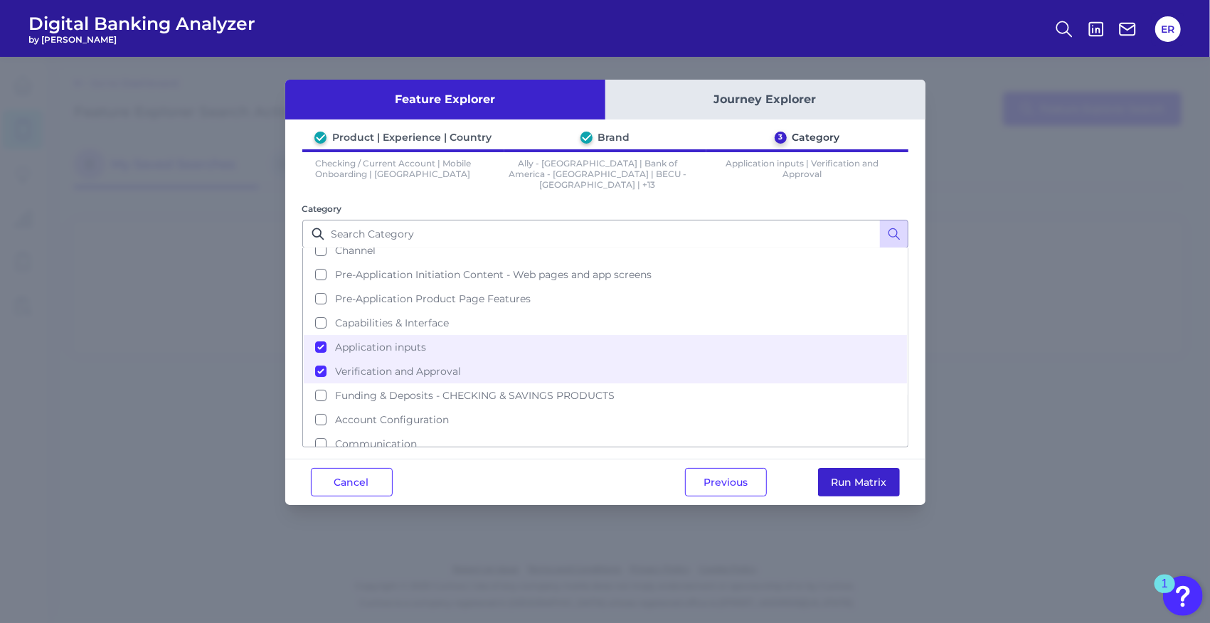
click at [829, 468] on button "Run Matrix" at bounding box center [859, 482] width 82 height 28
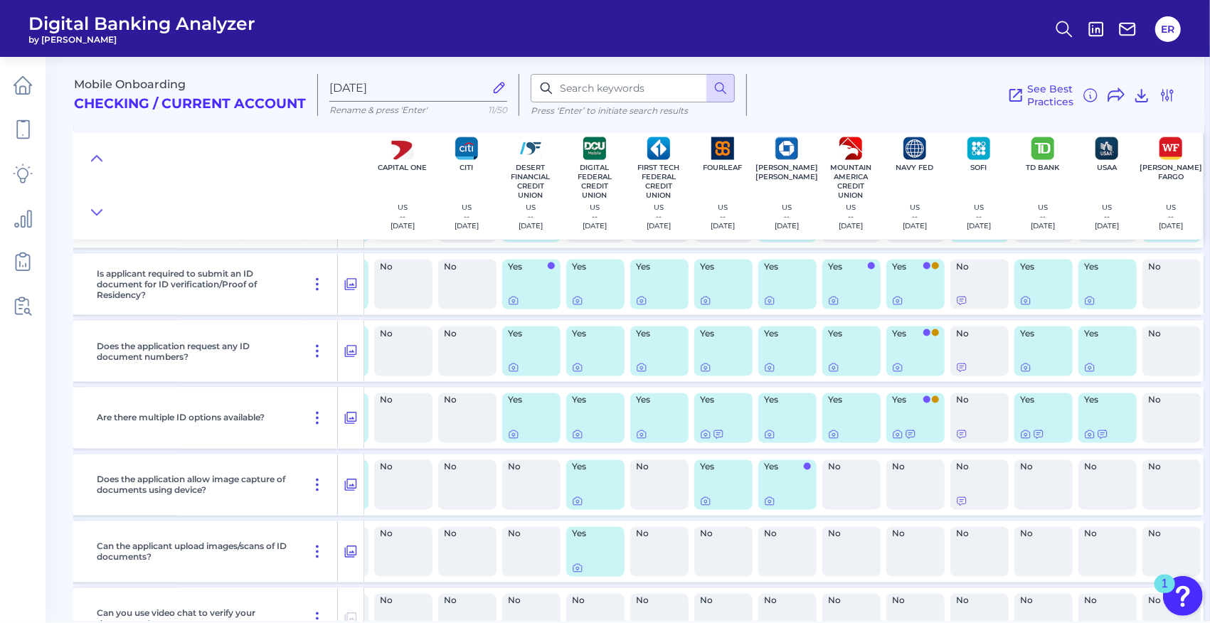
scroll to position [1470, 0]
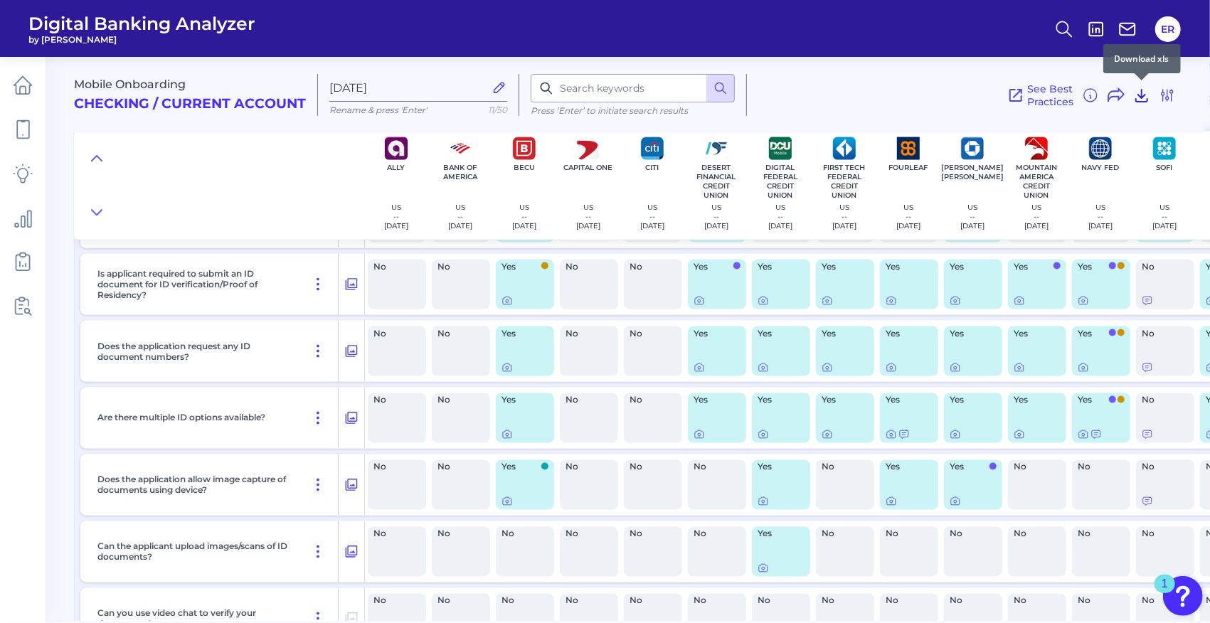
click at [1141, 93] on icon at bounding box center [1141, 95] width 17 height 17
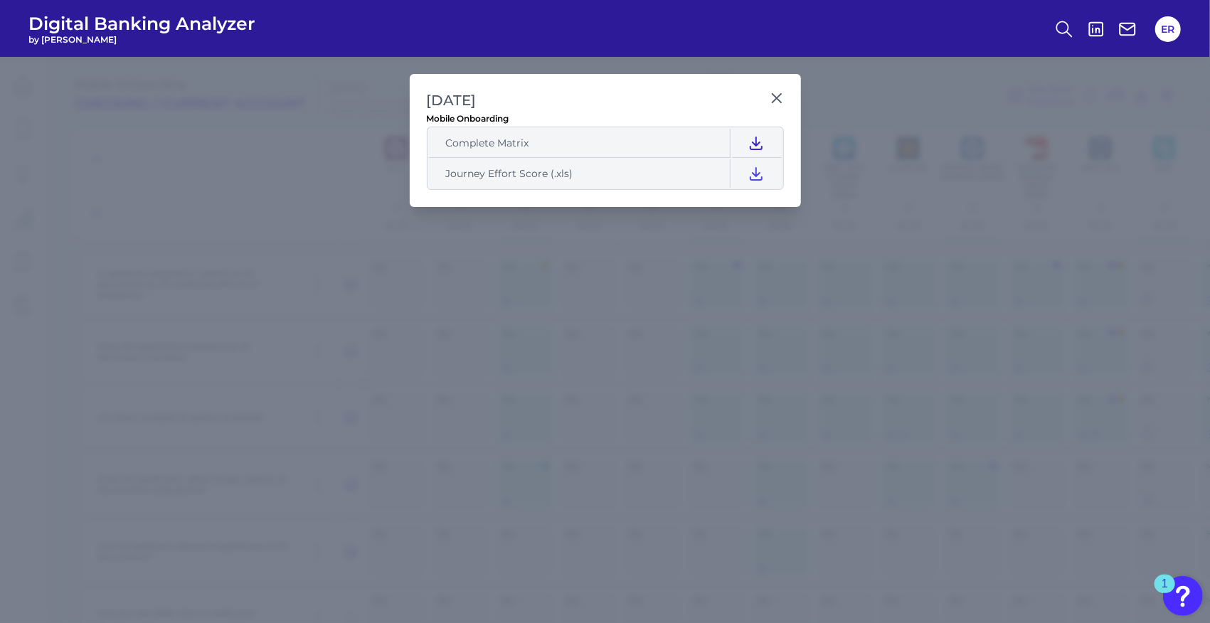
click at [755, 141] on icon at bounding box center [755, 143] width 11 height 12
click at [775, 101] on icon at bounding box center [777, 98] width 14 height 14
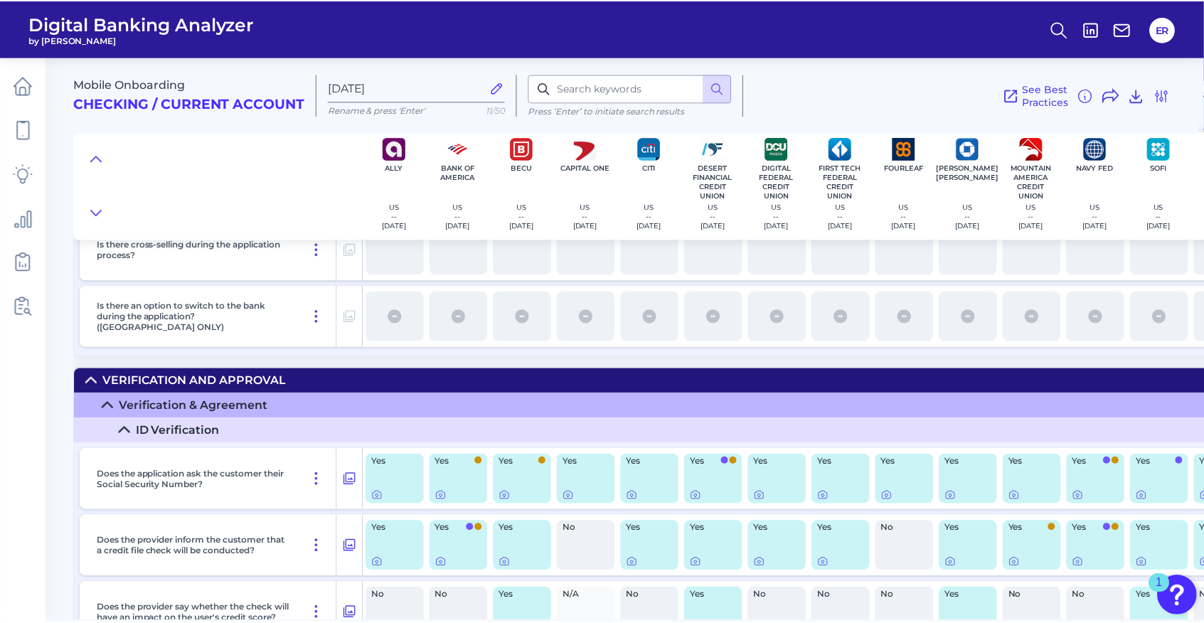
scroll to position [1138, 0]
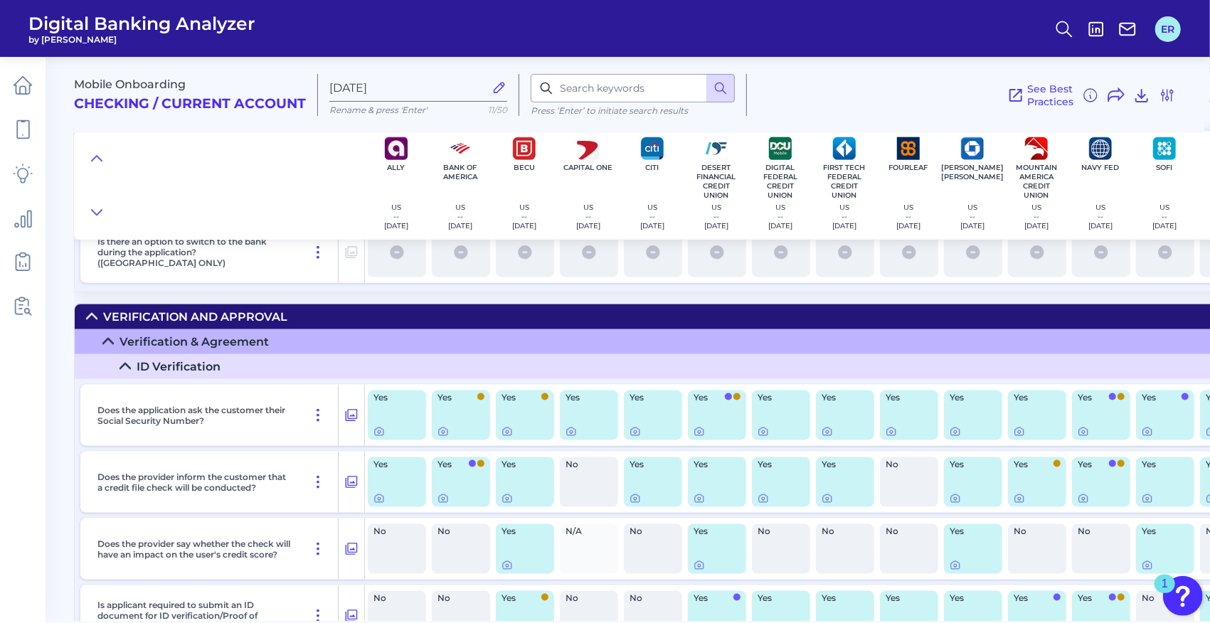
click at [1168, 22] on button "ER" at bounding box center [1168, 29] width 26 height 26
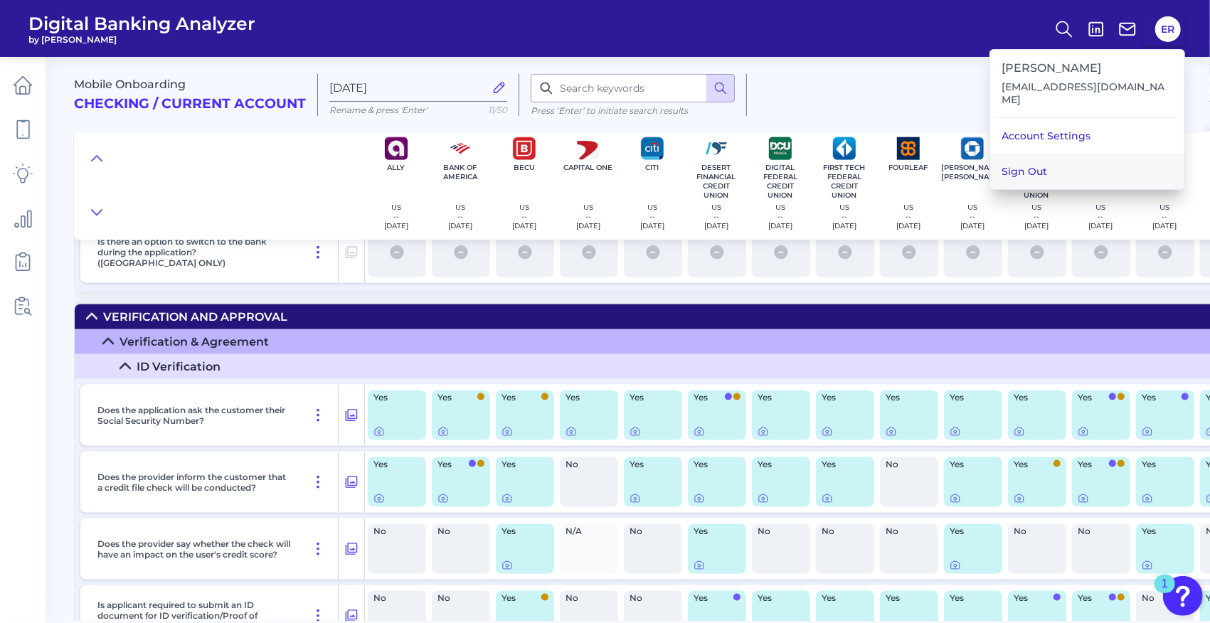
click at [1065, 157] on button "Sign Out" at bounding box center [1087, 172] width 194 height 36
